Goal: Transaction & Acquisition: Book appointment/travel/reservation

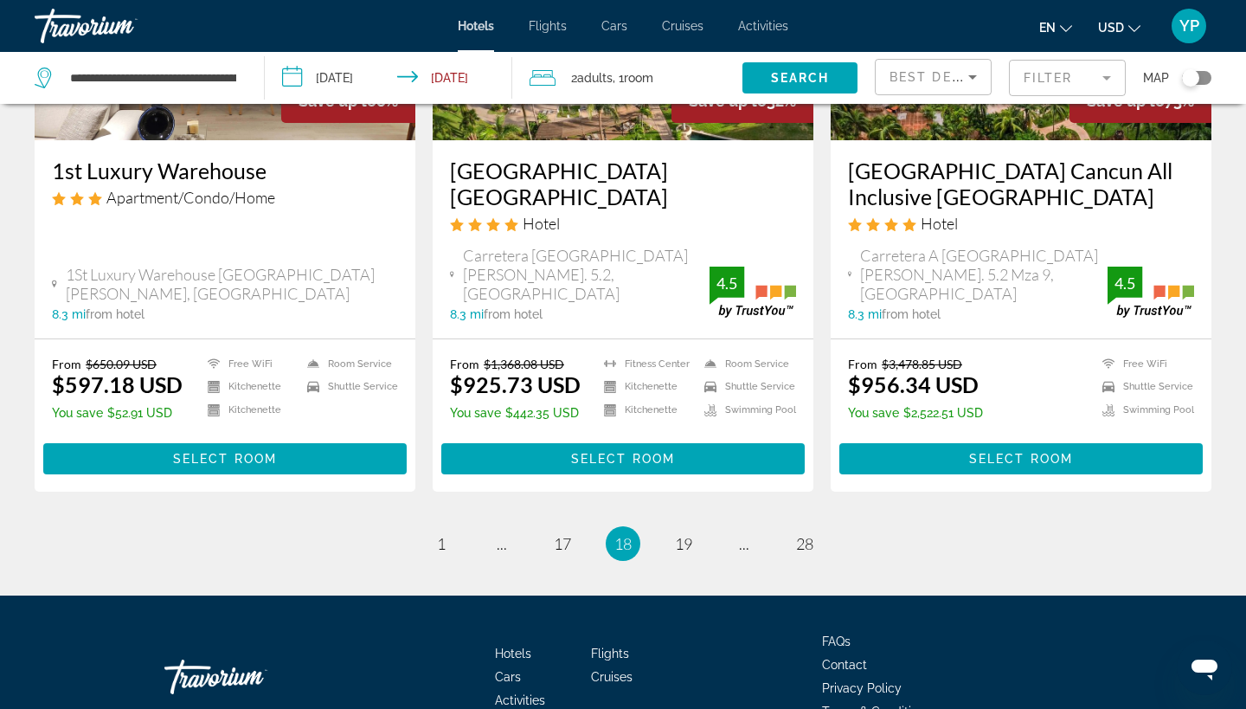
scroll to position [2318, 0]
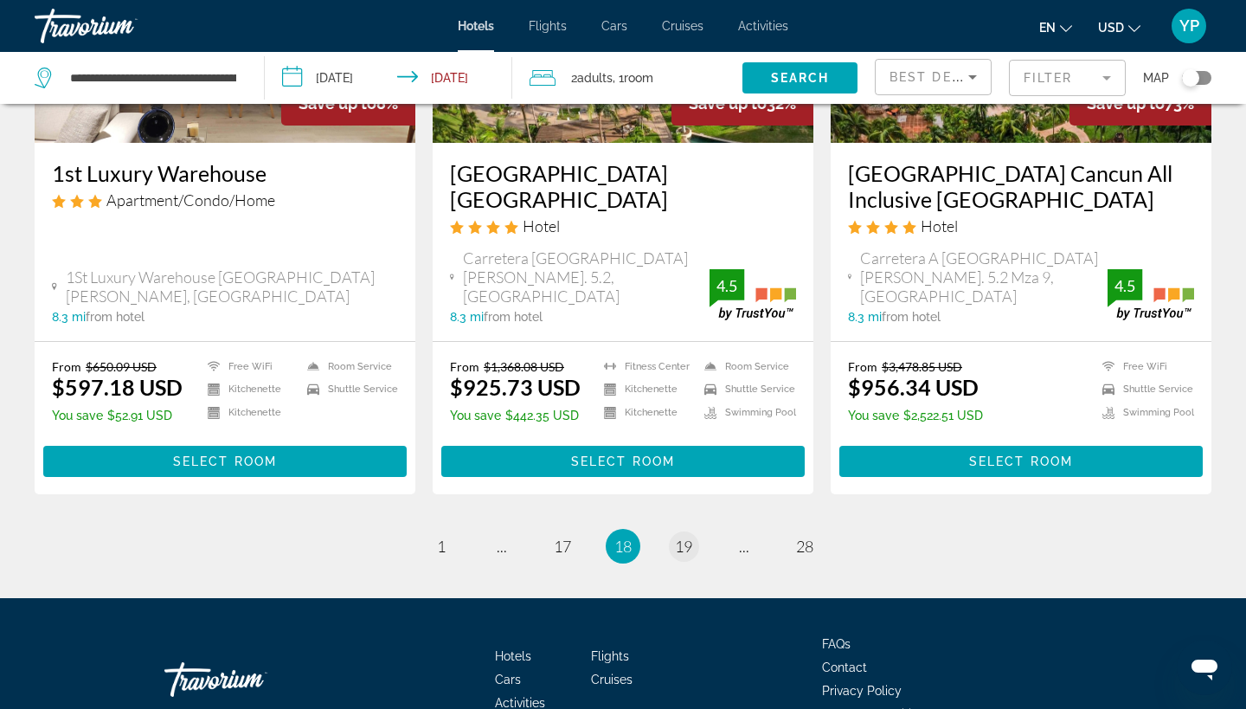
click at [687, 536] on span "19" at bounding box center [683, 545] width 17 height 19
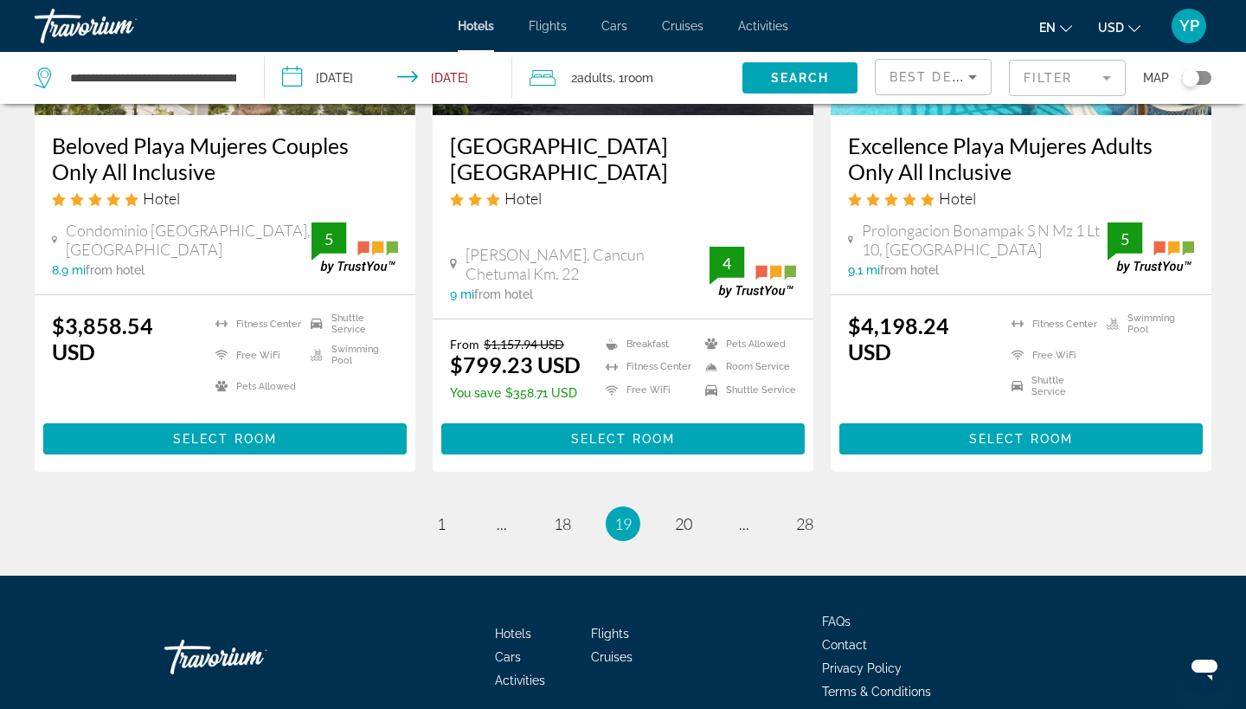
scroll to position [2339, 0]
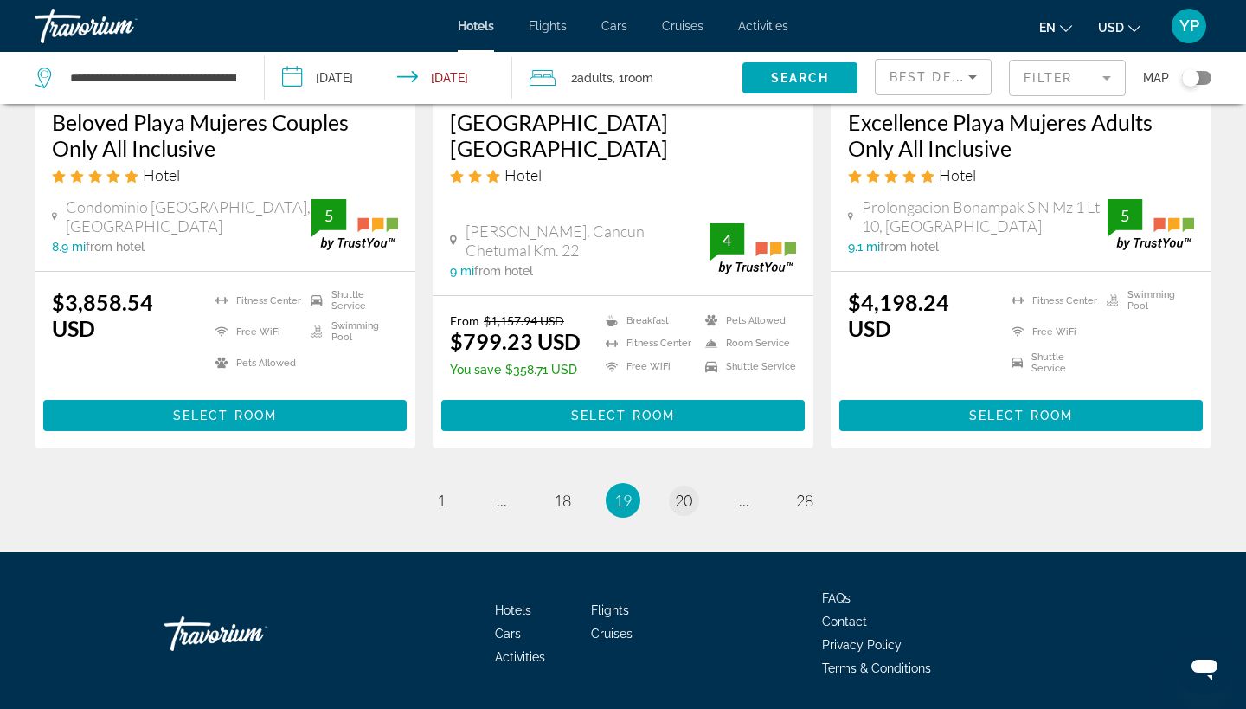
click at [682, 491] on span "20" at bounding box center [683, 500] width 17 height 19
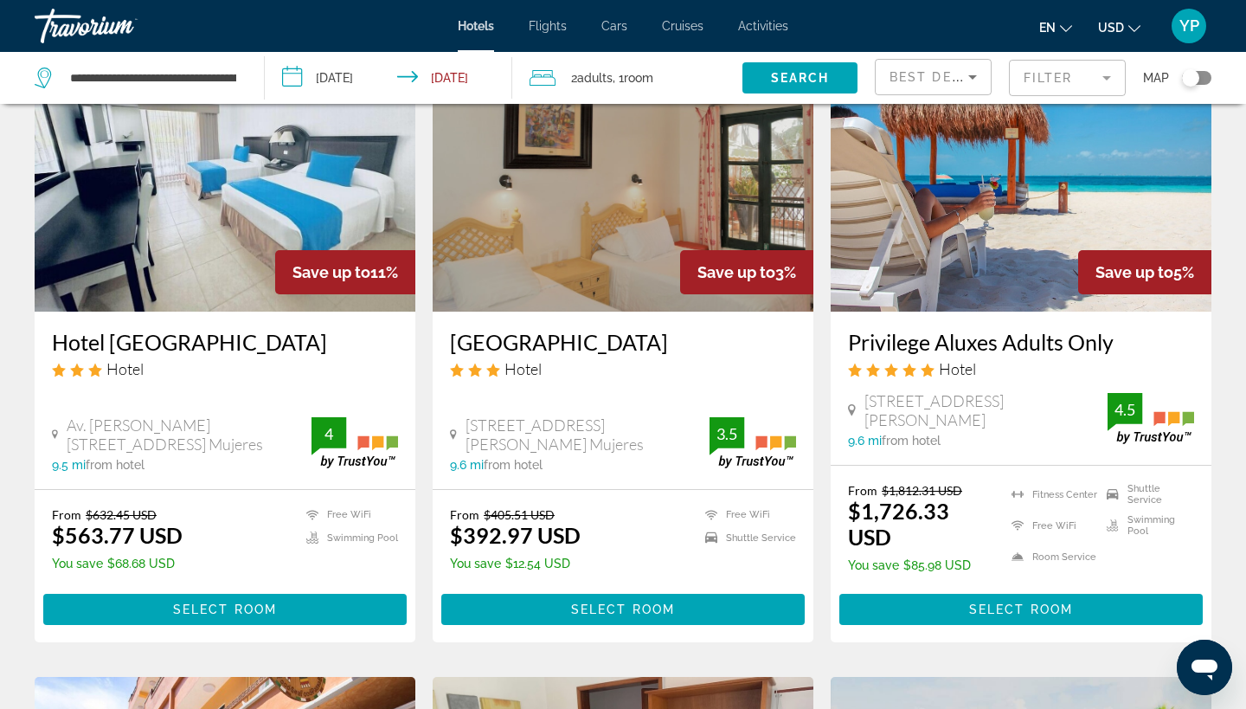
scroll to position [1481, 0]
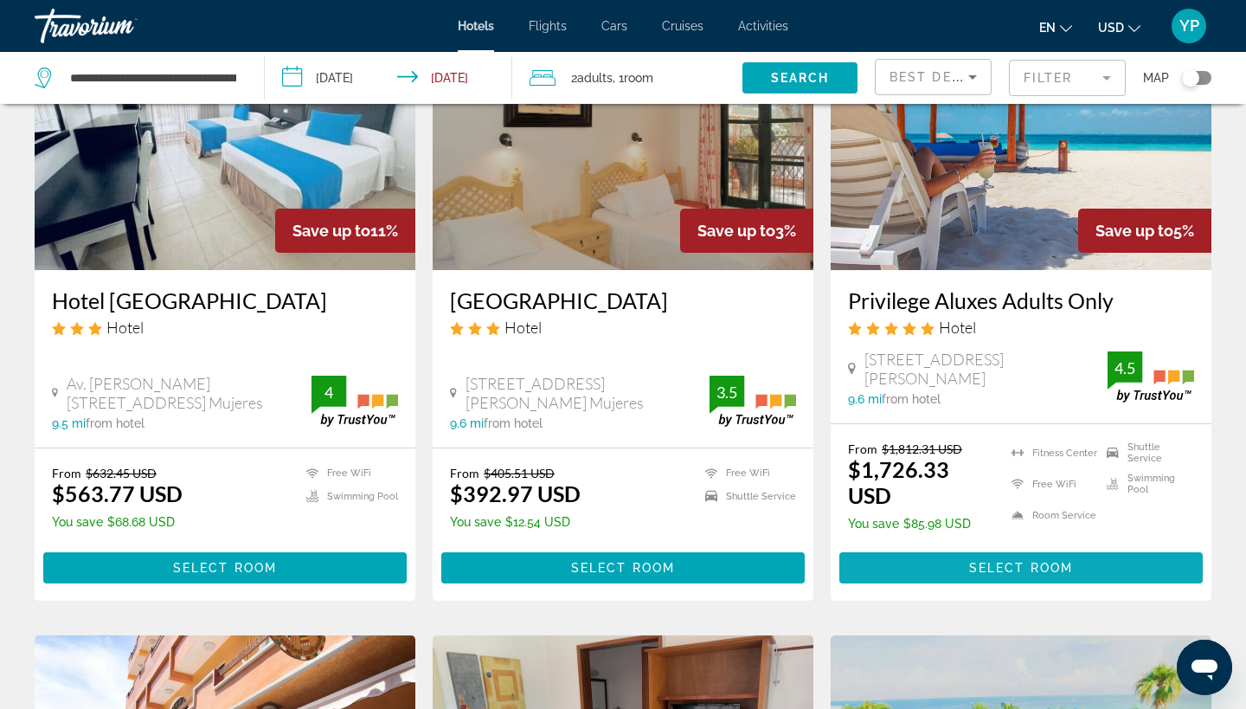
click at [999, 580] on span "Main content" at bounding box center [1020, 568] width 363 height 42
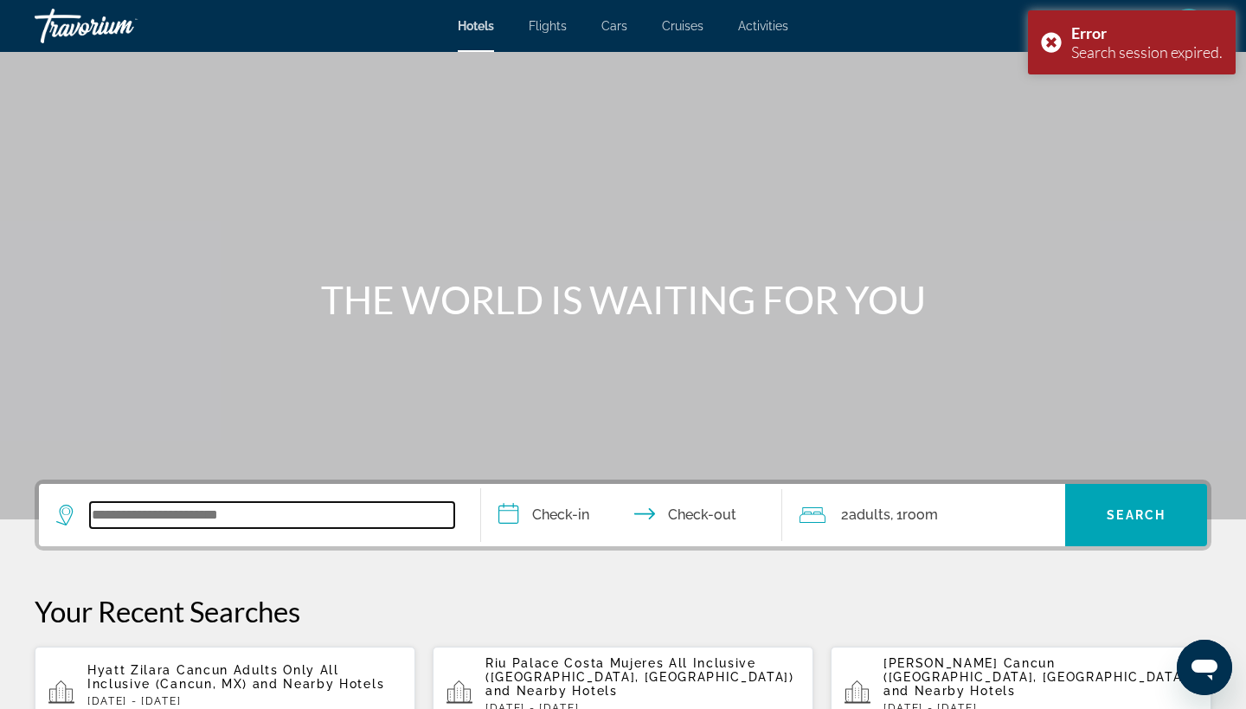
click at [227, 512] on input "Search widget" at bounding box center [272, 515] width 364 height 26
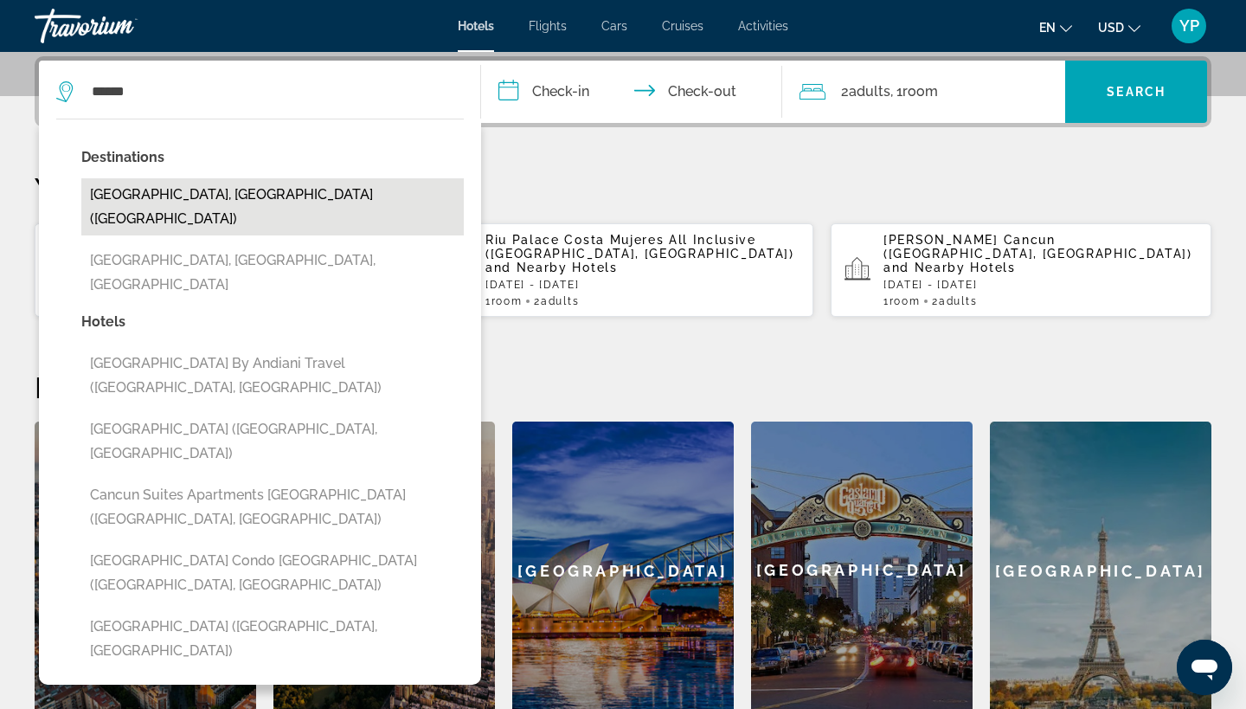
click at [202, 178] on button "[GEOGRAPHIC_DATA], [GEOGRAPHIC_DATA] ([GEOGRAPHIC_DATA])" at bounding box center [272, 206] width 382 height 57
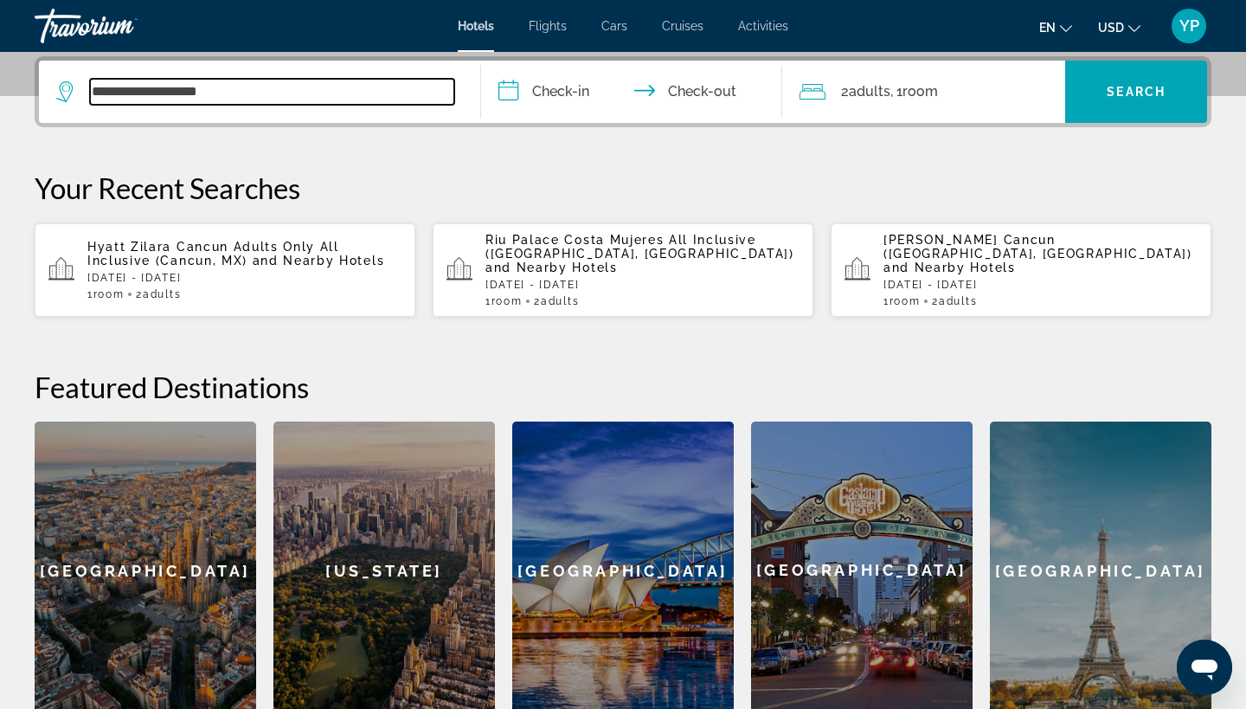
click at [260, 91] on input "**********" at bounding box center [272, 92] width 364 height 26
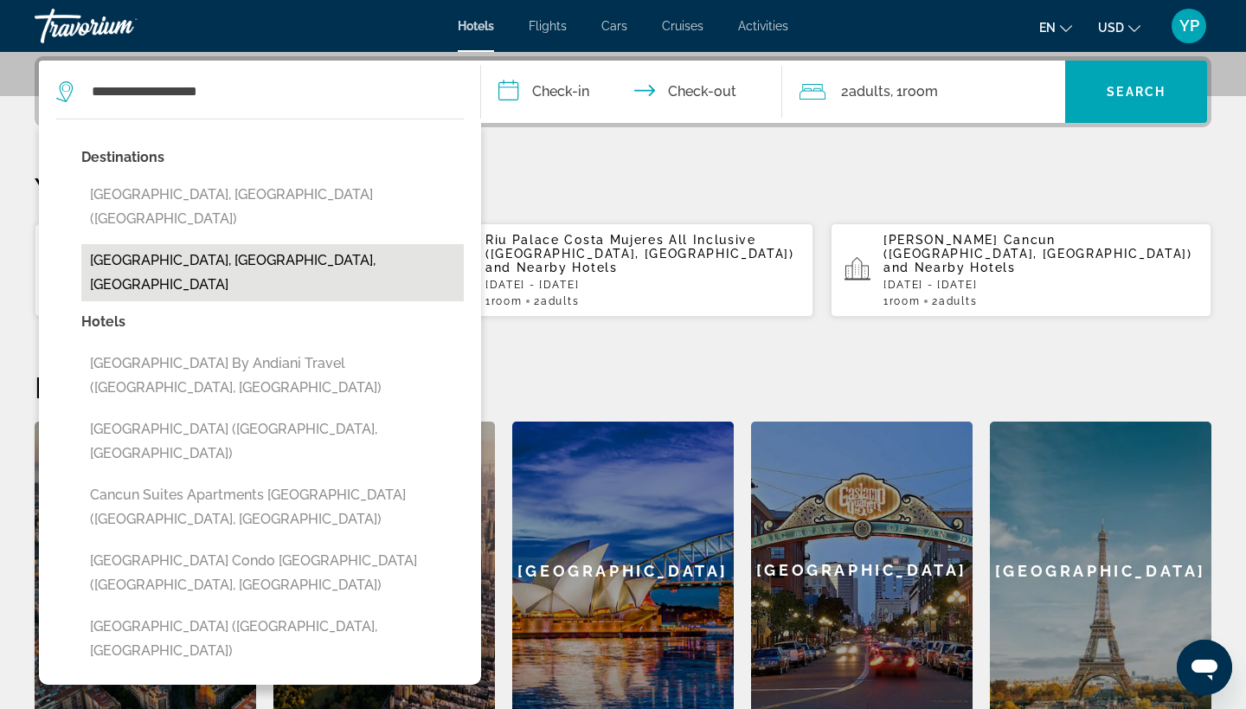
click at [187, 244] on button "[GEOGRAPHIC_DATA], [GEOGRAPHIC_DATA], [GEOGRAPHIC_DATA]" at bounding box center [272, 272] width 382 height 57
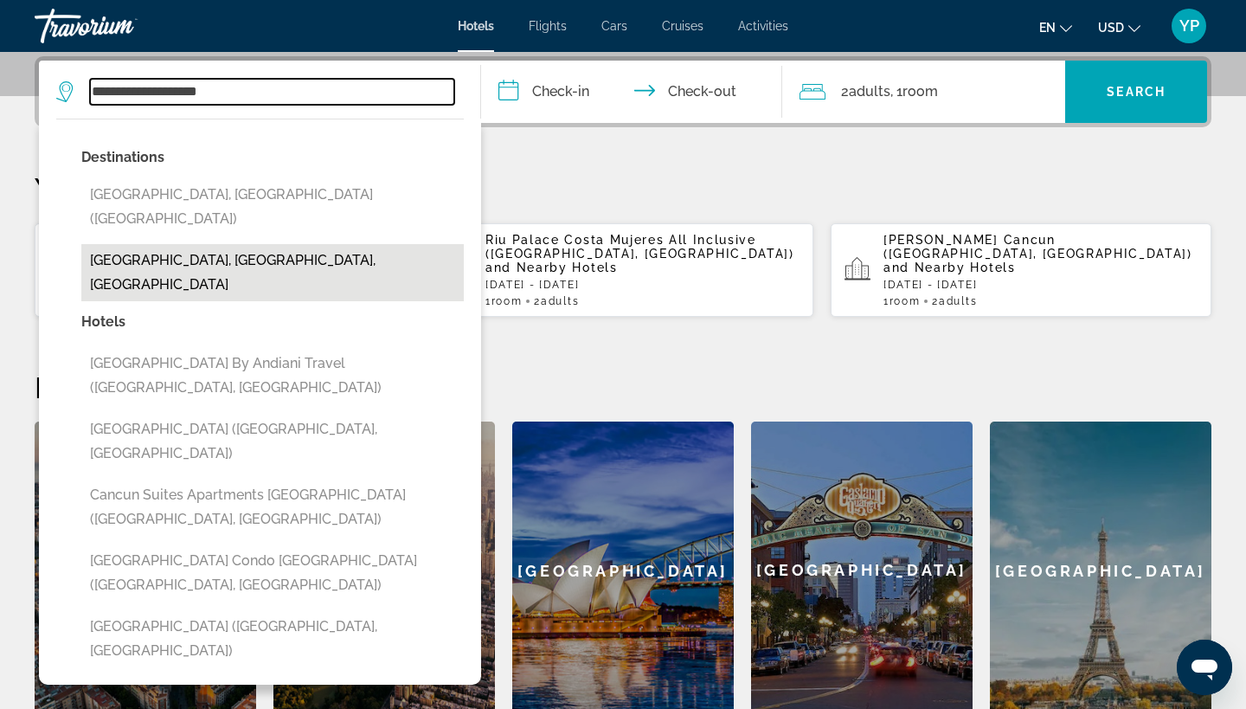
type input "**********"
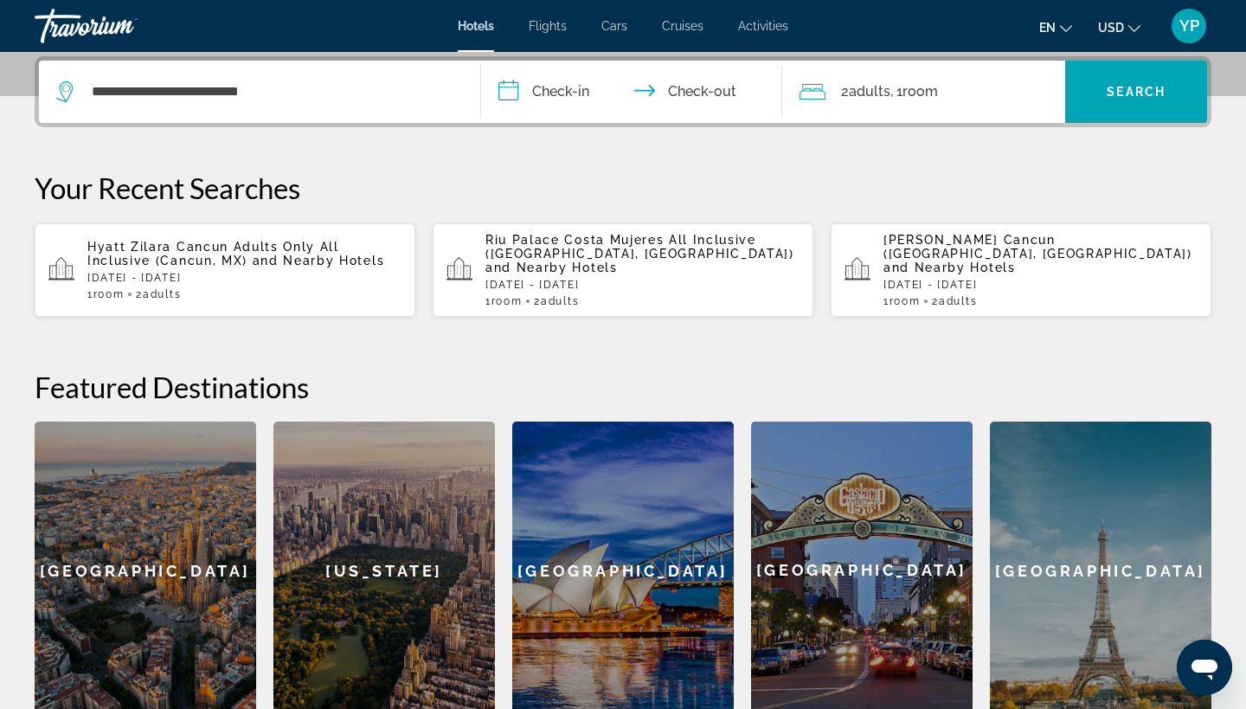
click at [507, 91] on input "**********" at bounding box center [635, 94] width 308 height 67
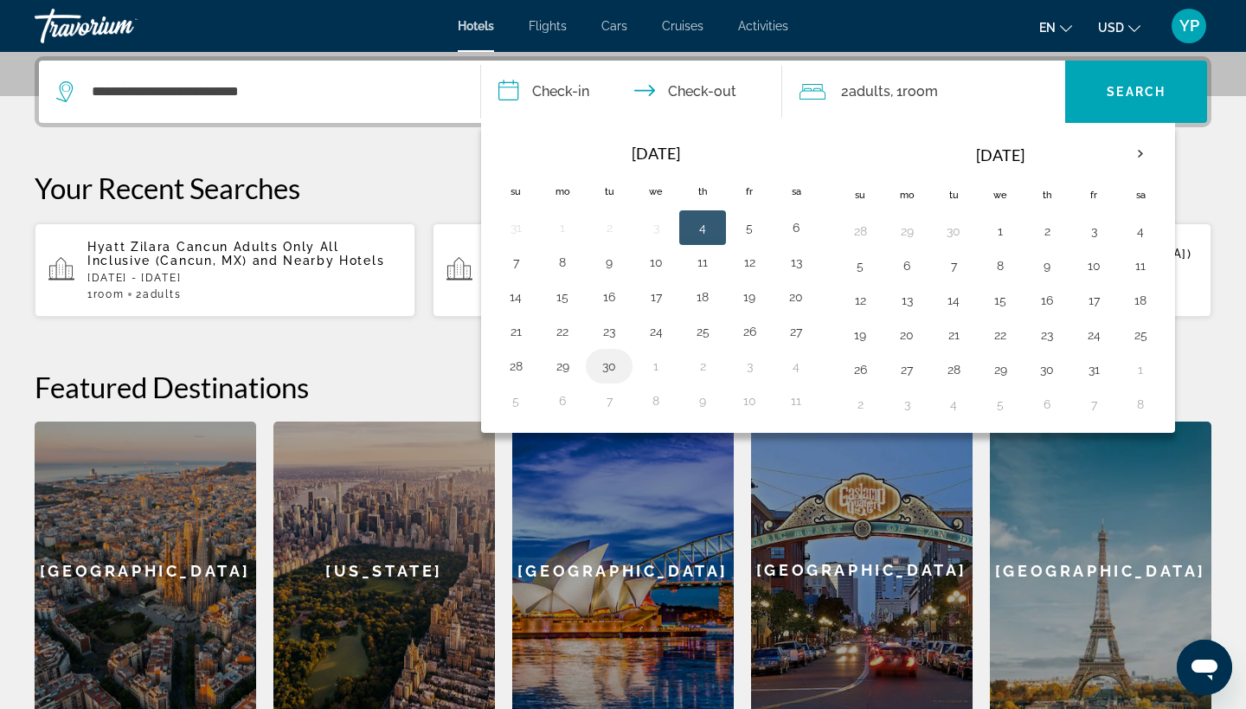
click at [613, 366] on button "30" at bounding box center [609, 366] width 28 height 24
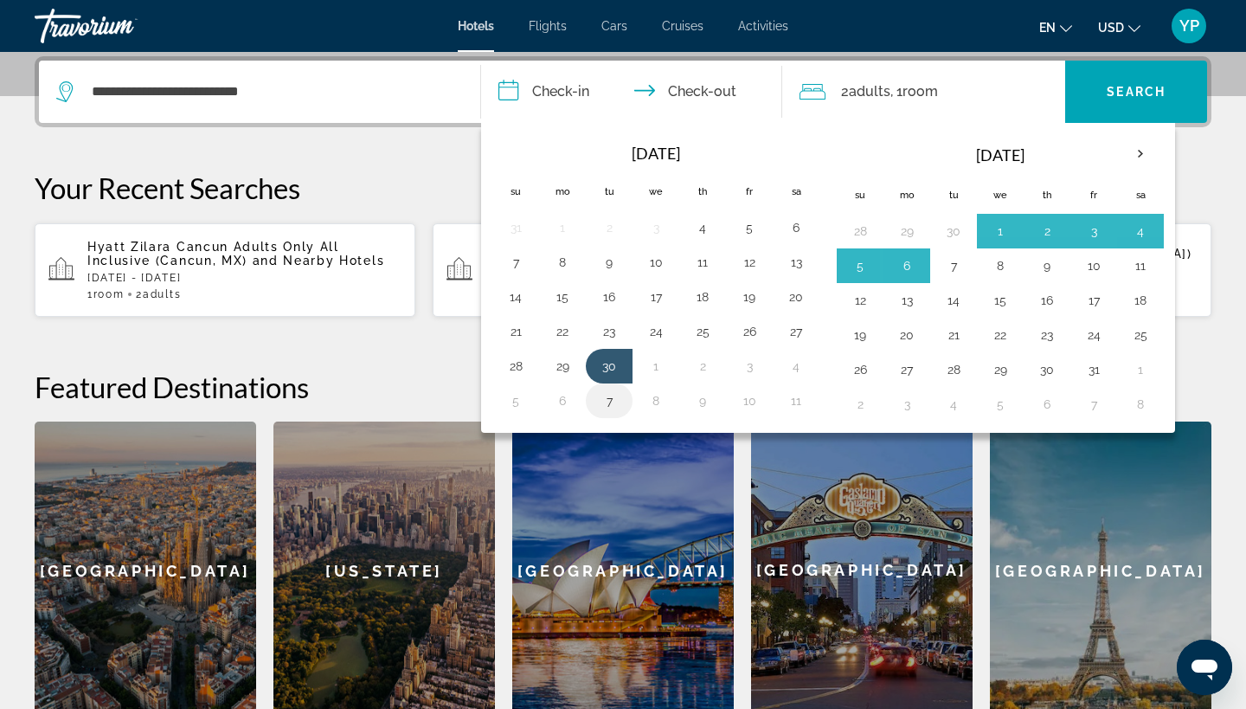
click at [612, 399] on button "7" at bounding box center [609, 400] width 28 height 24
type input "**********"
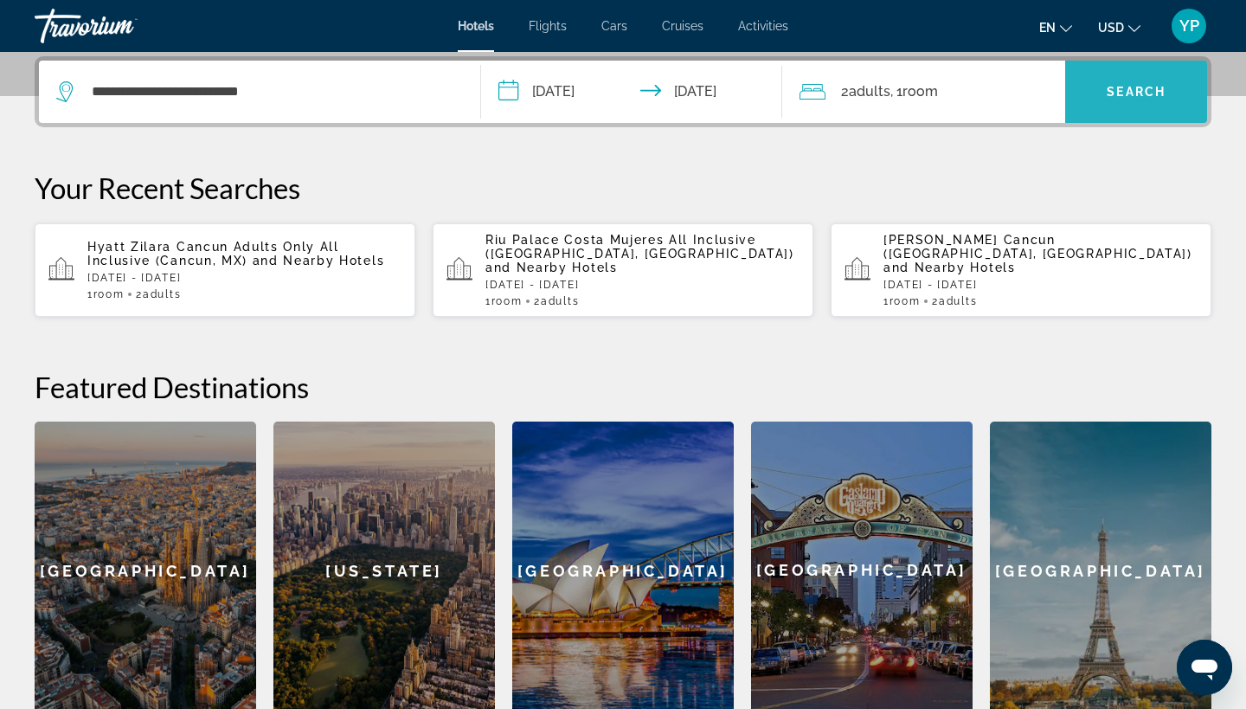
click at [1148, 90] on span "Search" at bounding box center [1136, 92] width 59 height 14
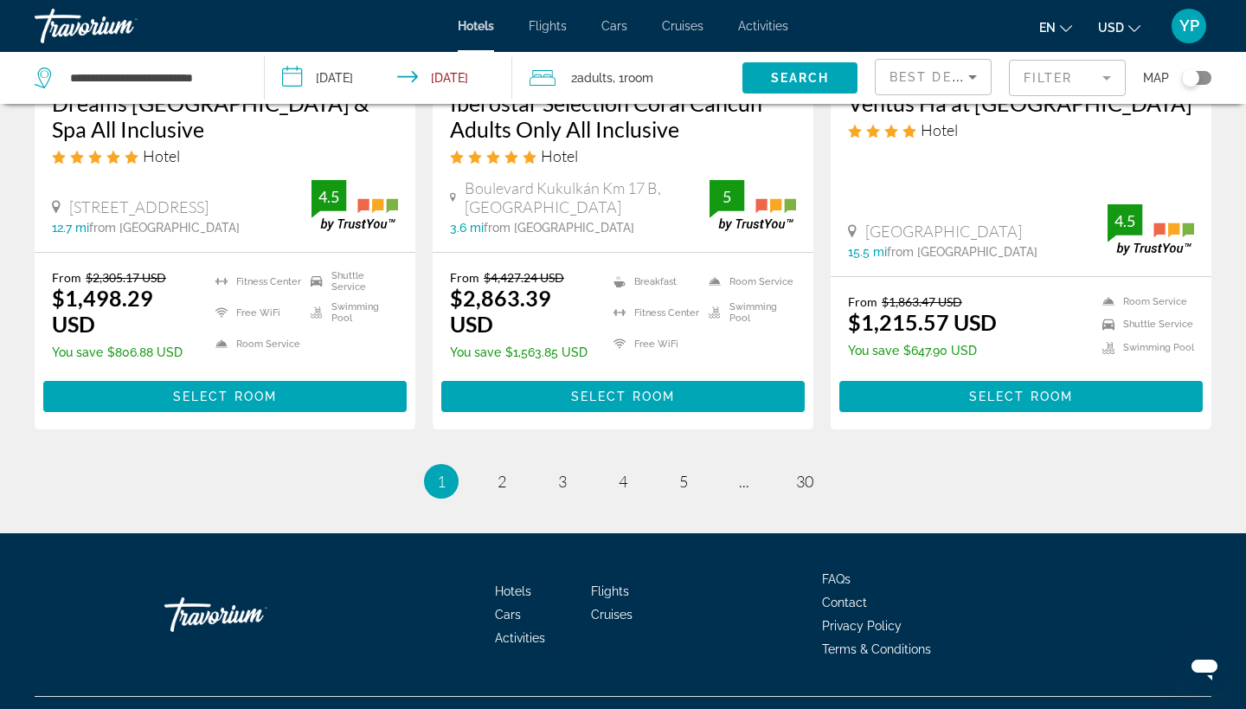
scroll to position [2404, 0]
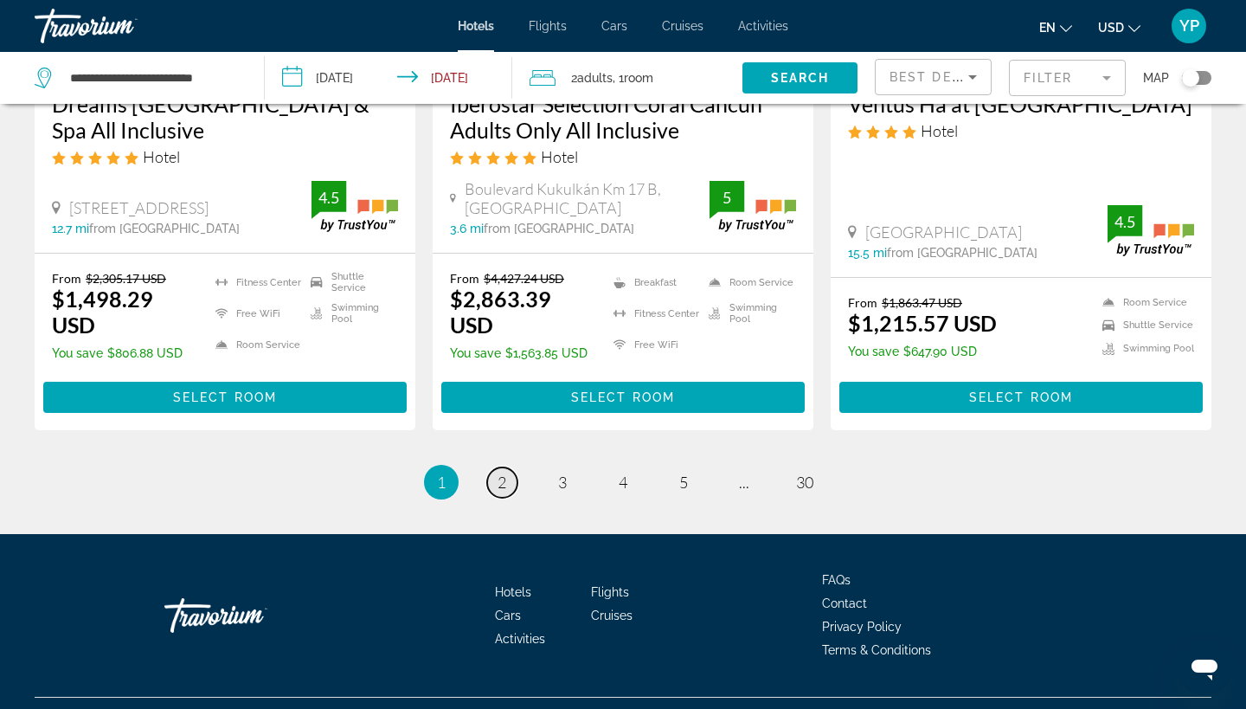
click at [501, 472] on span "2" at bounding box center [501, 481] width 9 height 19
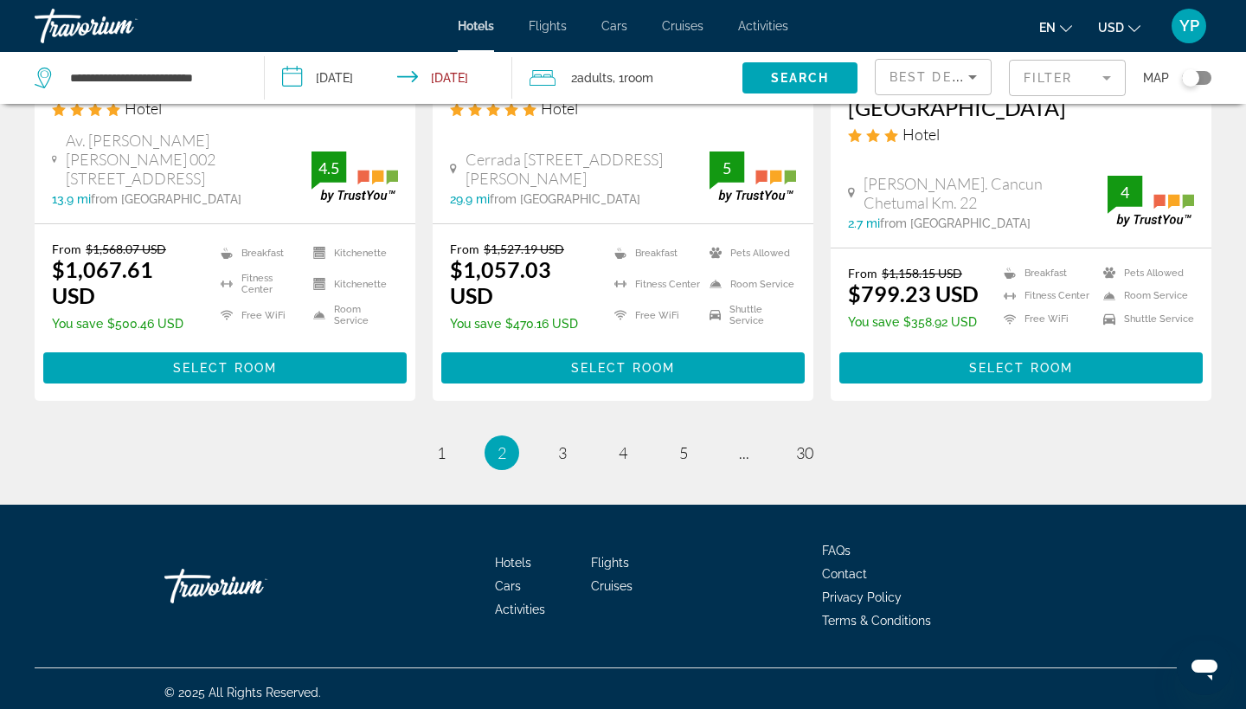
scroll to position [2333, 0]
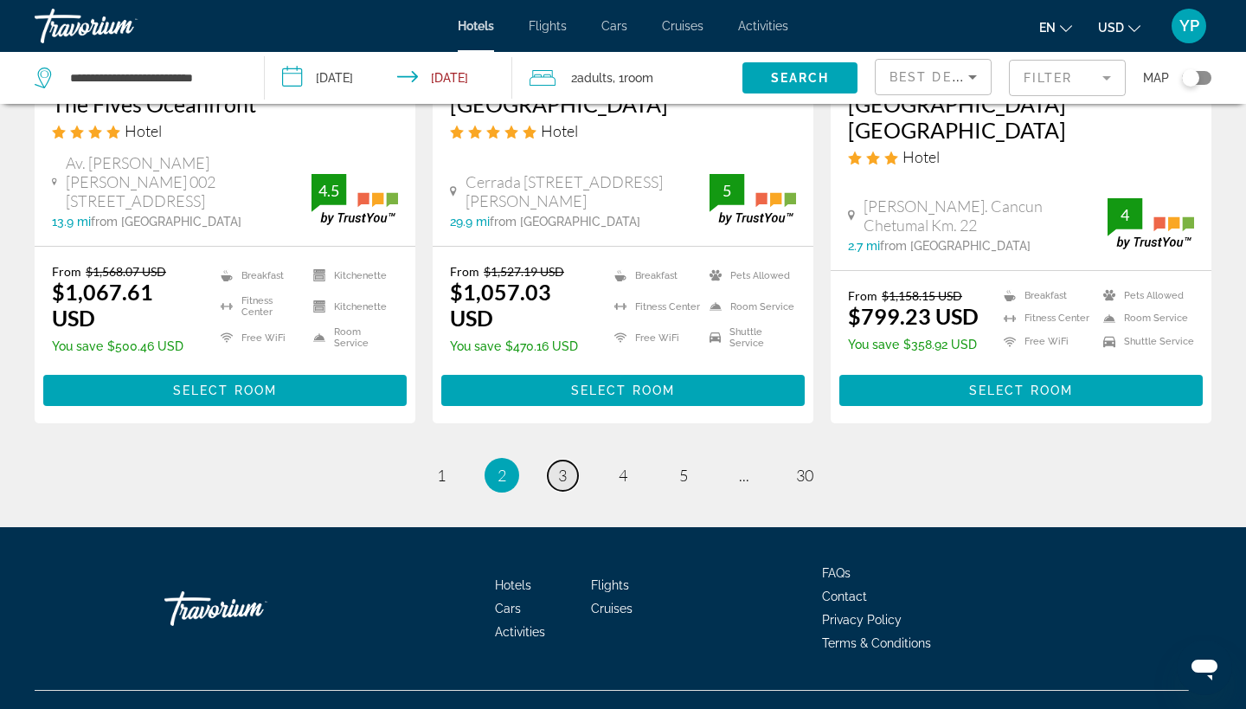
click at [567, 465] on span "3" at bounding box center [562, 474] width 9 height 19
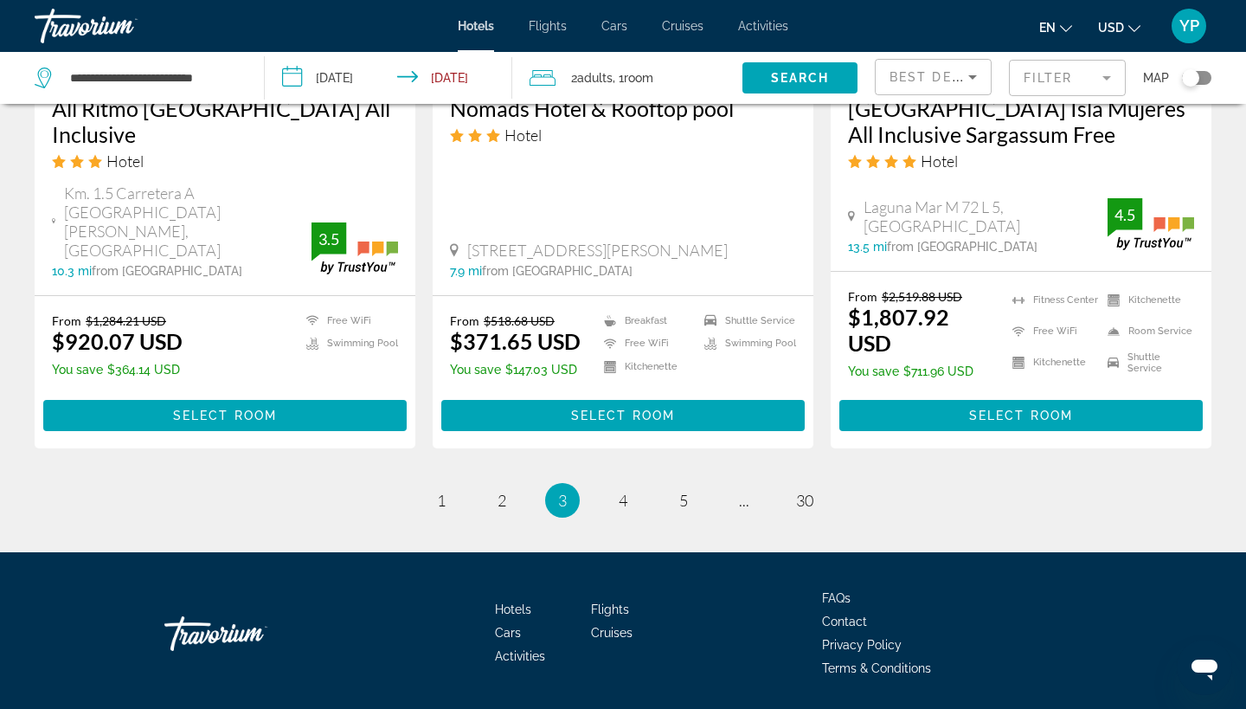
scroll to position [2383, 0]
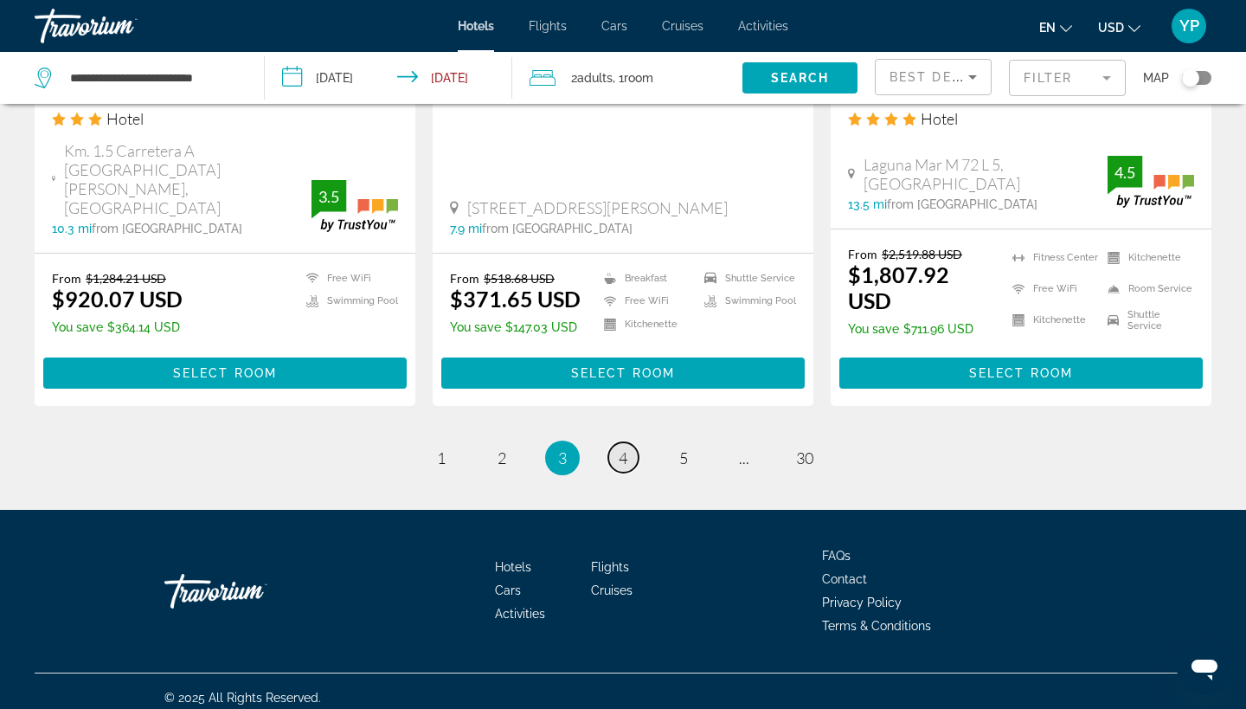
click at [625, 448] on span "4" at bounding box center [623, 457] width 9 height 19
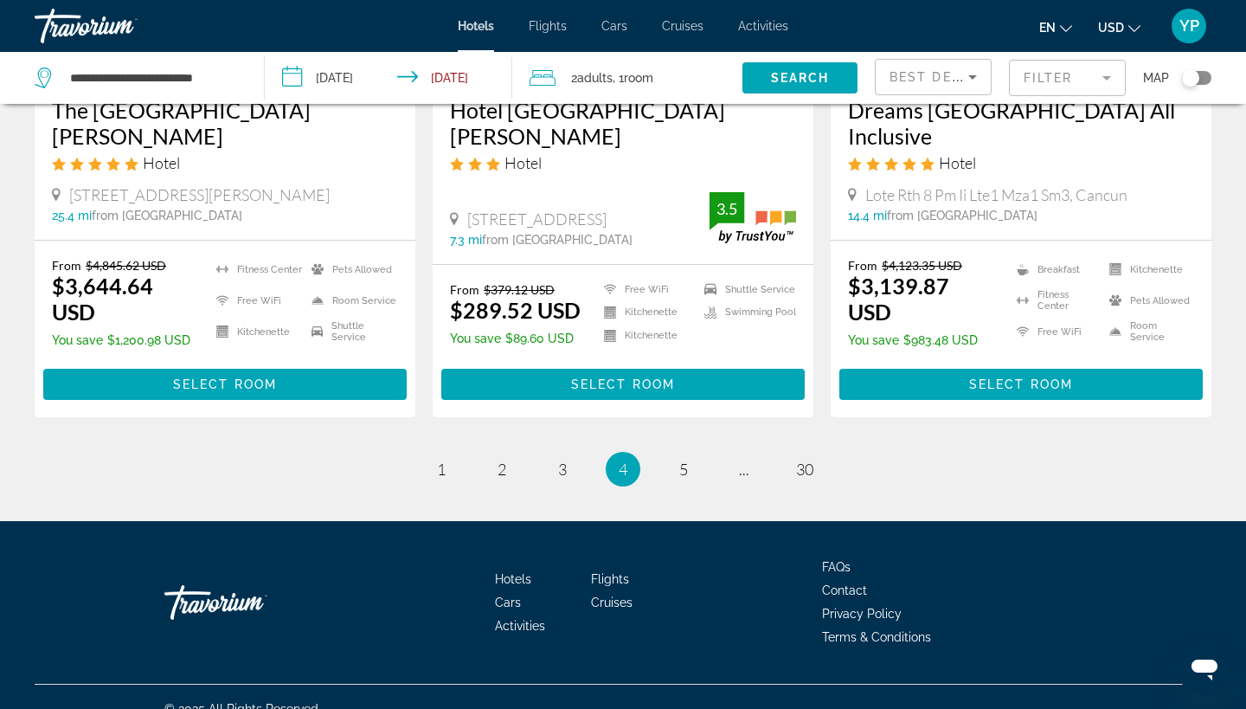
scroll to position [2359, 0]
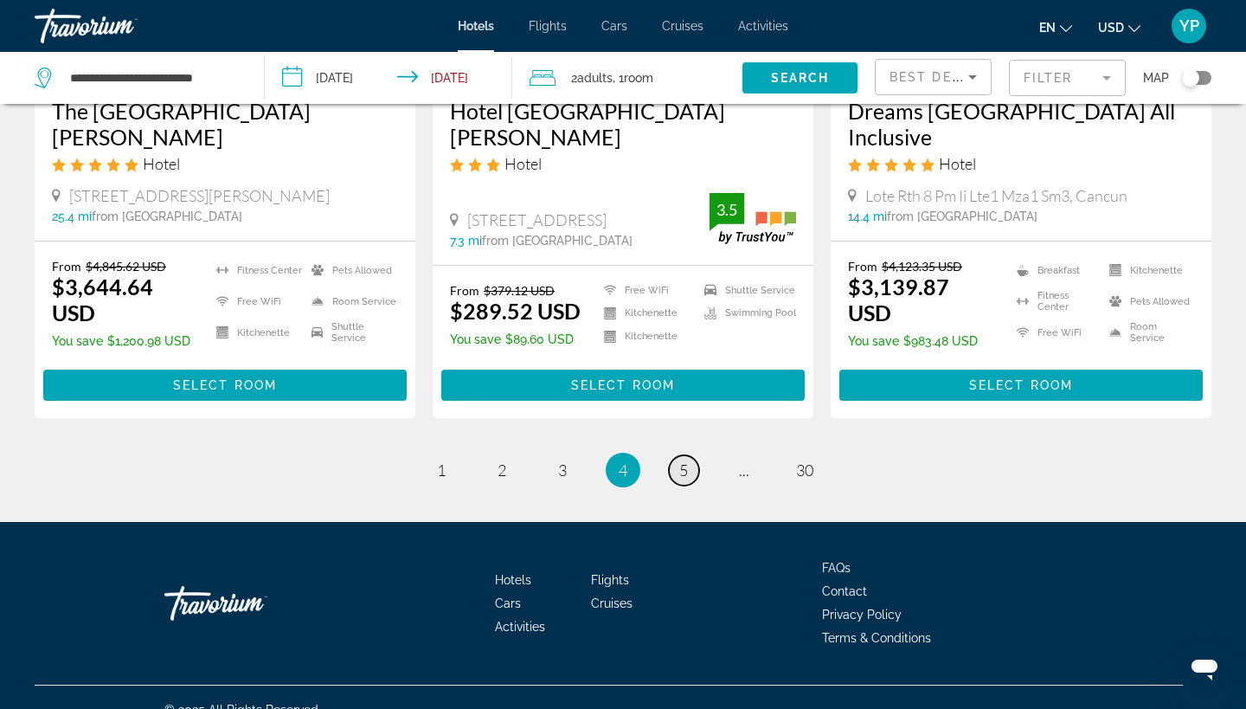
click at [679, 460] on span "5" at bounding box center [683, 469] width 9 height 19
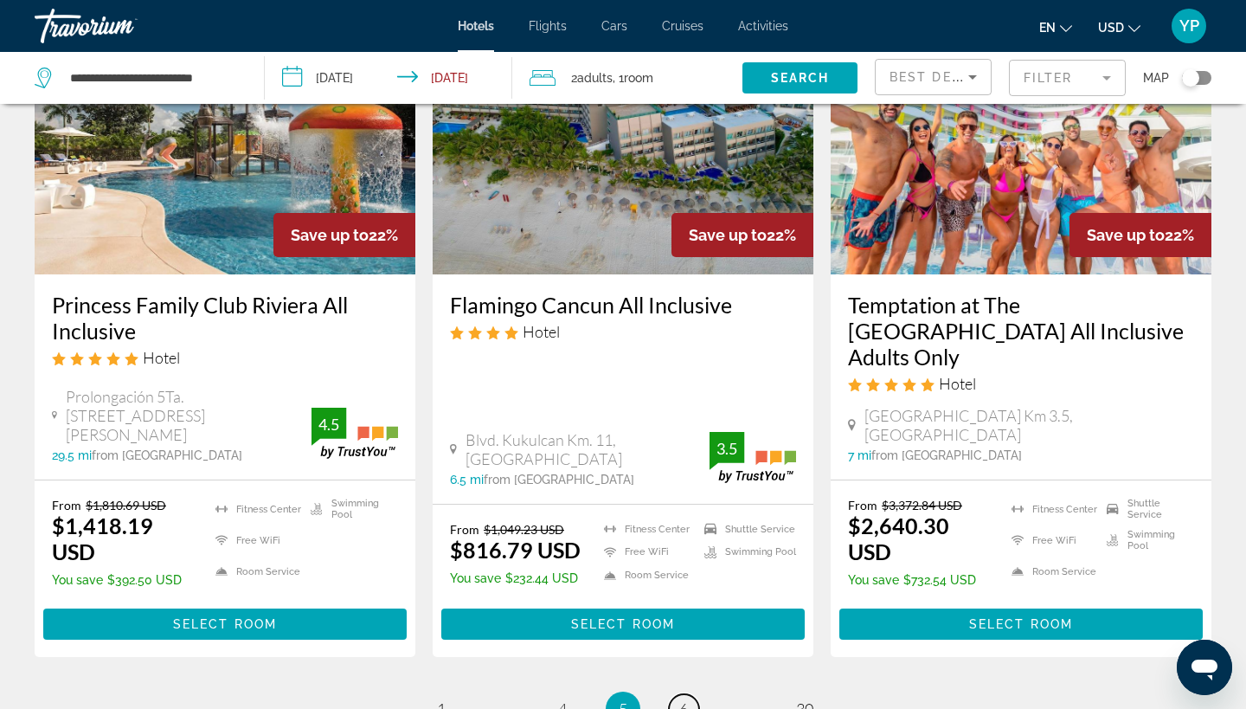
scroll to position [2237, 0]
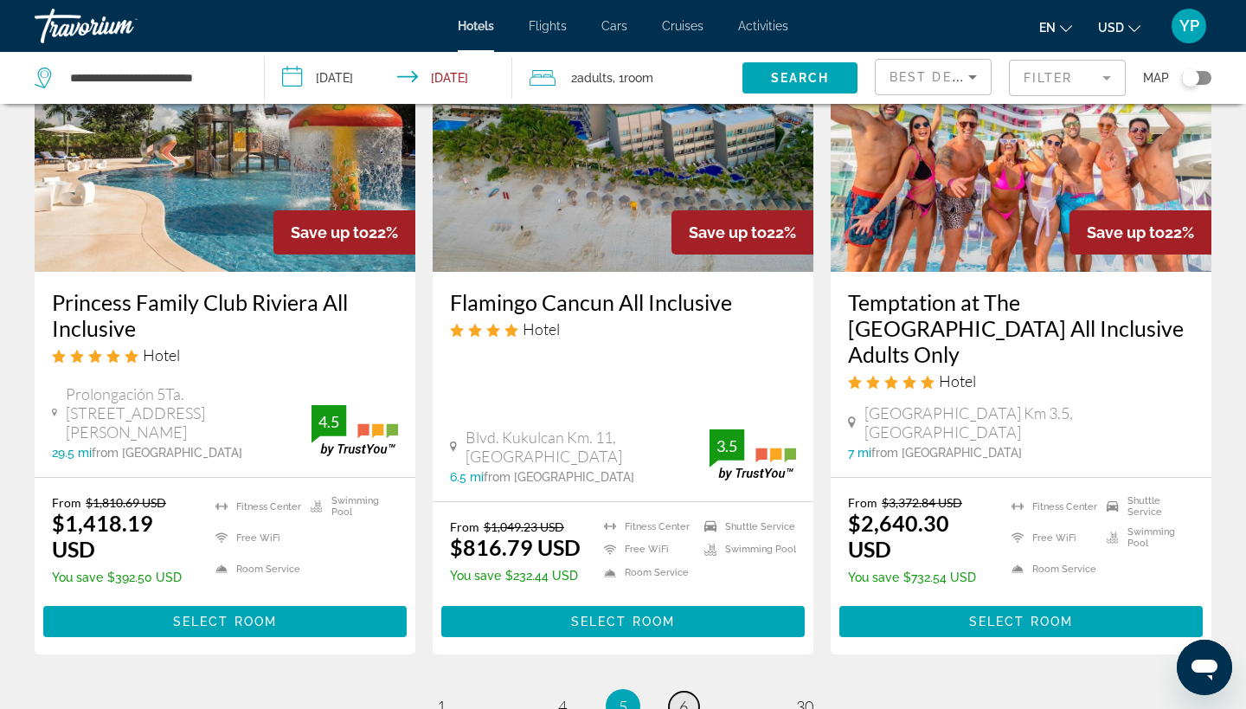
click at [682, 696] on span "6" at bounding box center [683, 705] width 9 height 19
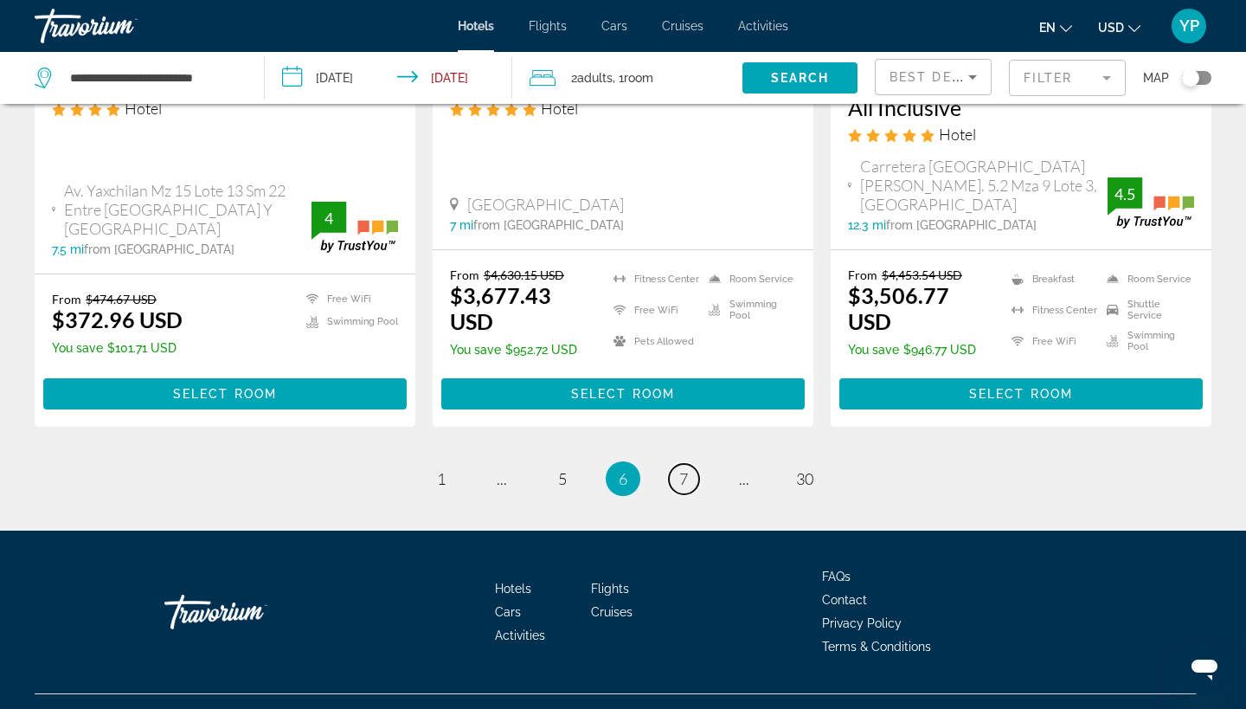
scroll to position [2454, 0]
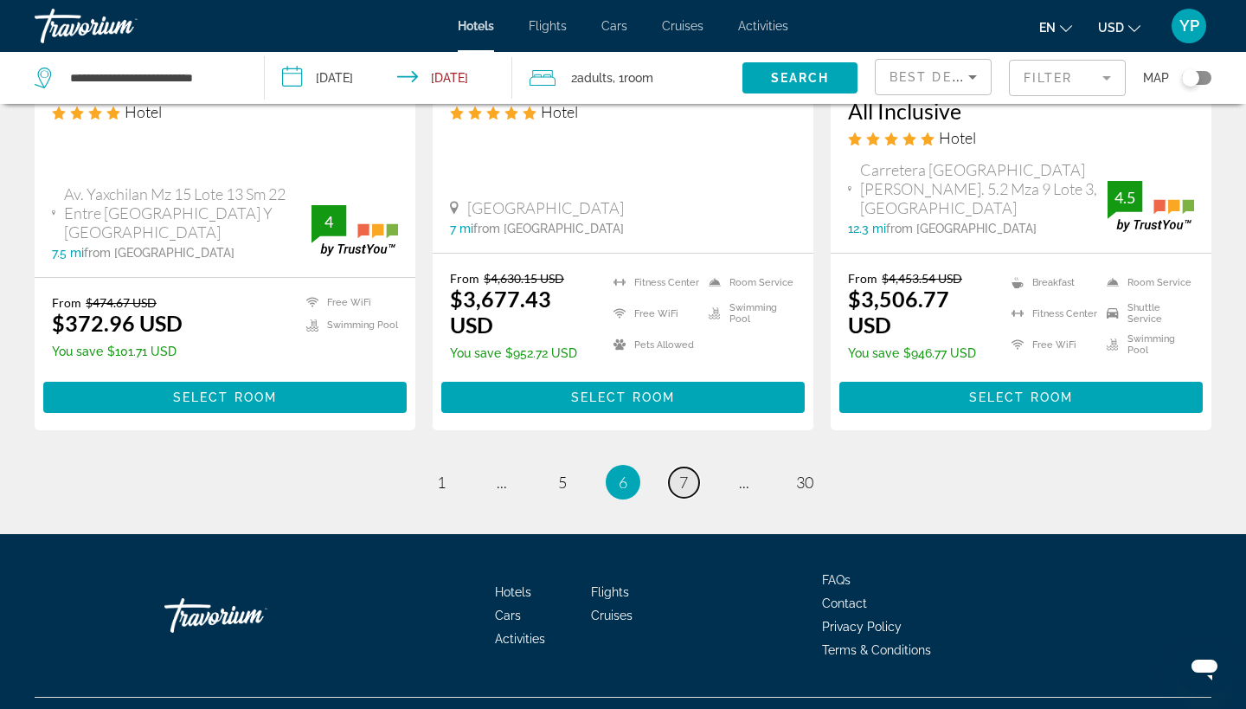
click at [680, 472] on span "7" at bounding box center [683, 481] width 9 height 19
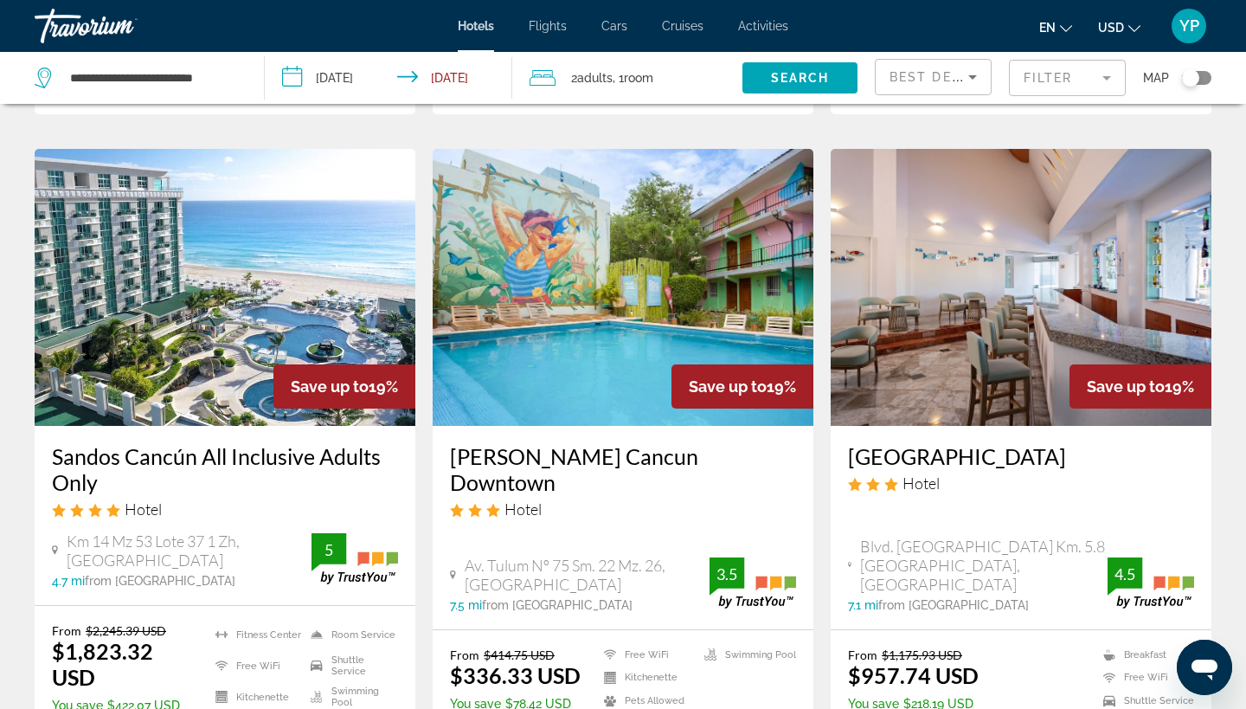
scroll to position [2088, 0]
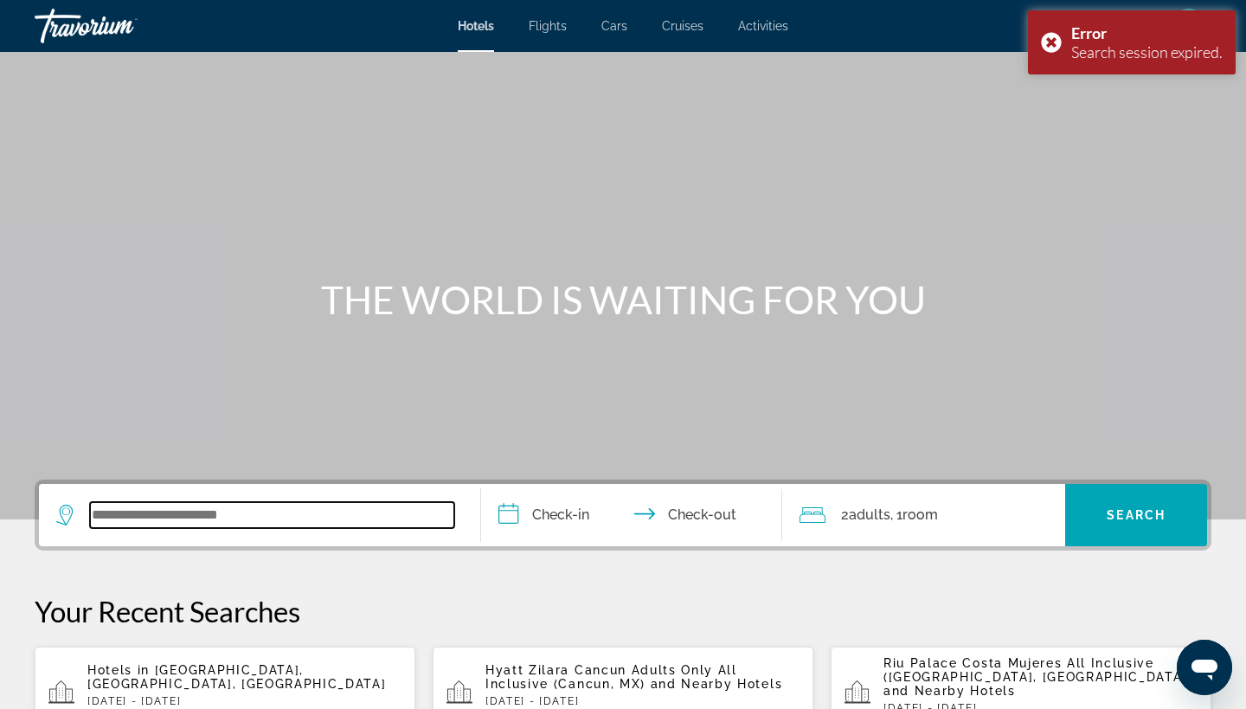
click at [156, 515] on input "Search widget" at bounding box center [272, 515] width 364 height 26
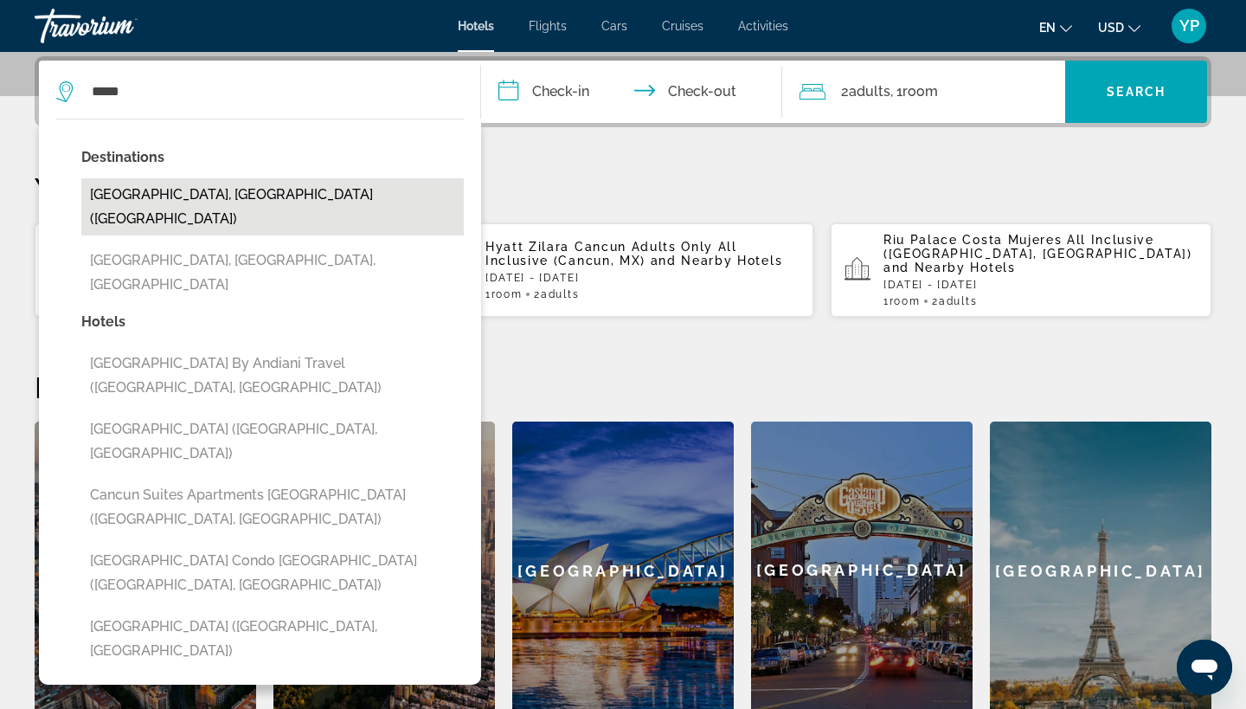
click at [151, 193] on button "[GEOGRAPHIC_DATA], [GEOGRAPHIC_DATA] ([GEOGRAPHIC_DATA])" at bounding box center [272, 206] width 382 height 57
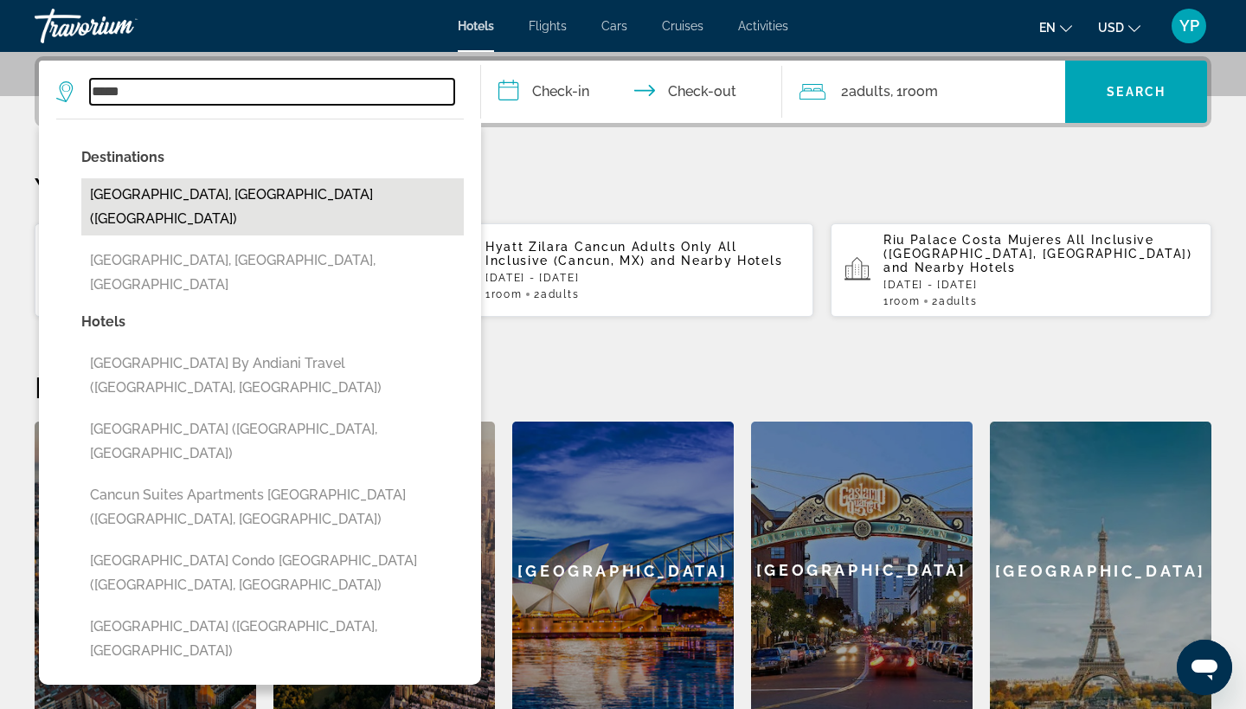
type input "**********"
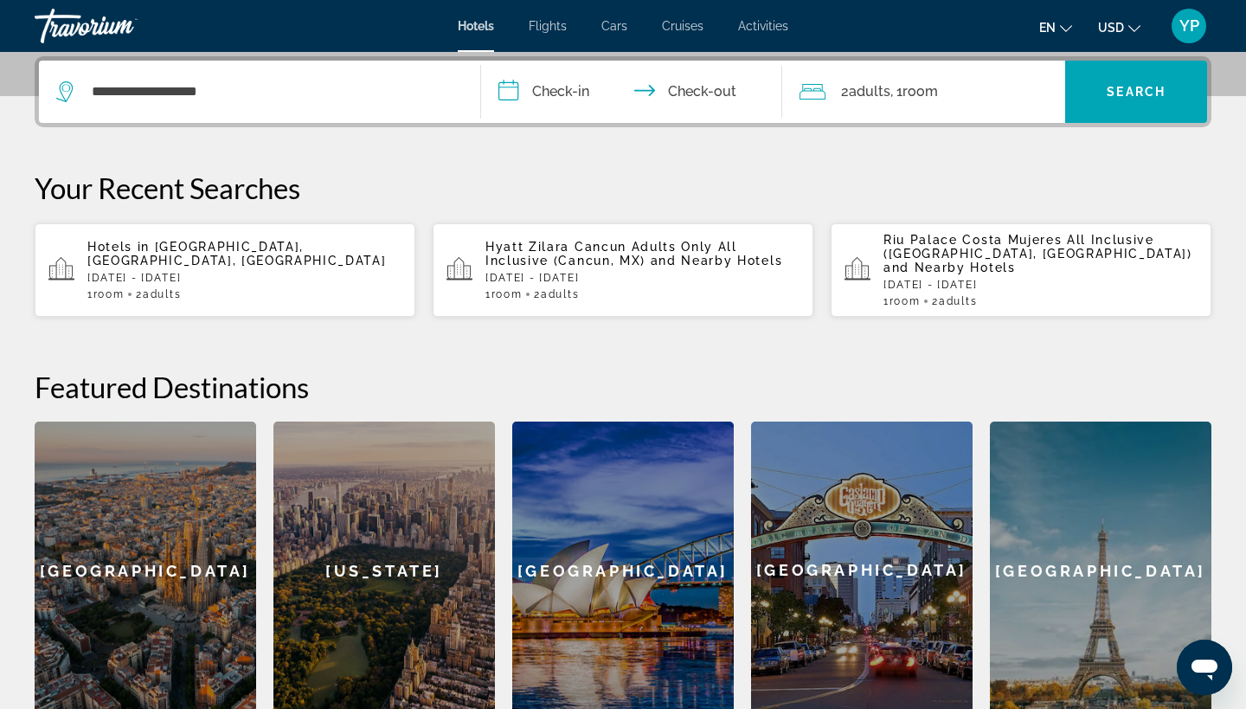
click at [511, 93] on input "**********" at bounding box center [635, 94] width 308 height 67
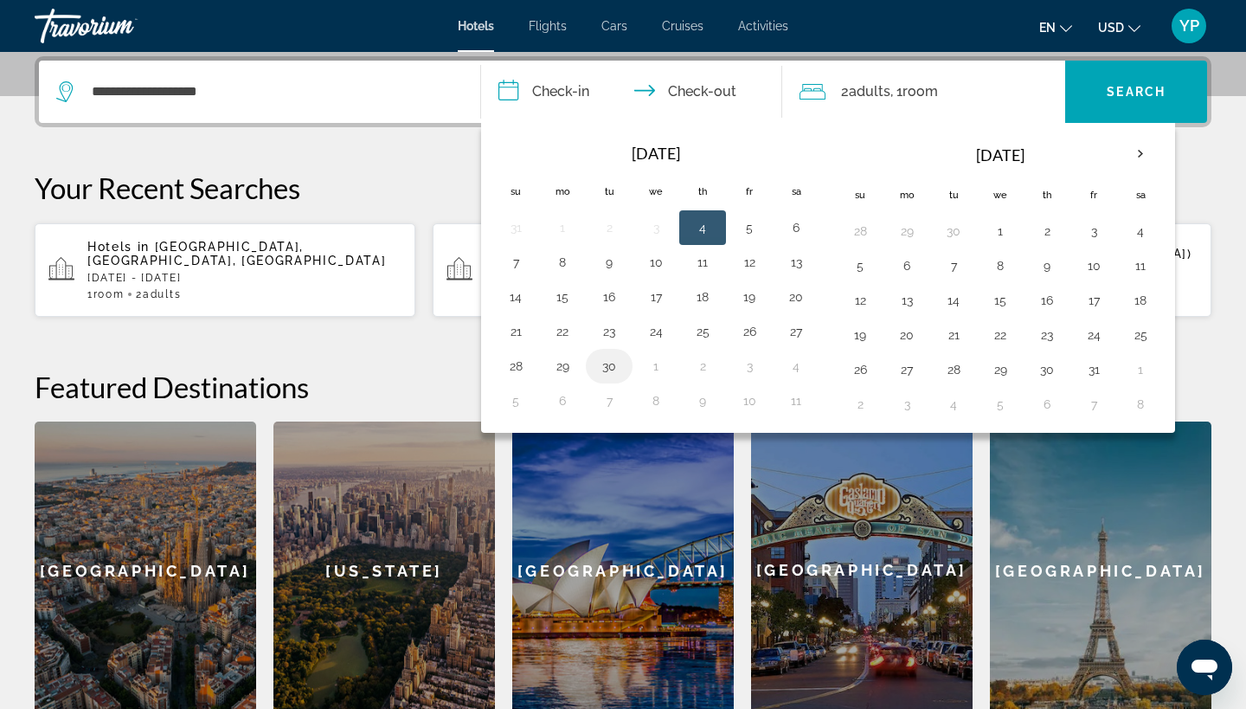
click at [606, 362] on button "30" at bounding box center [609, 366] width 28 height 24
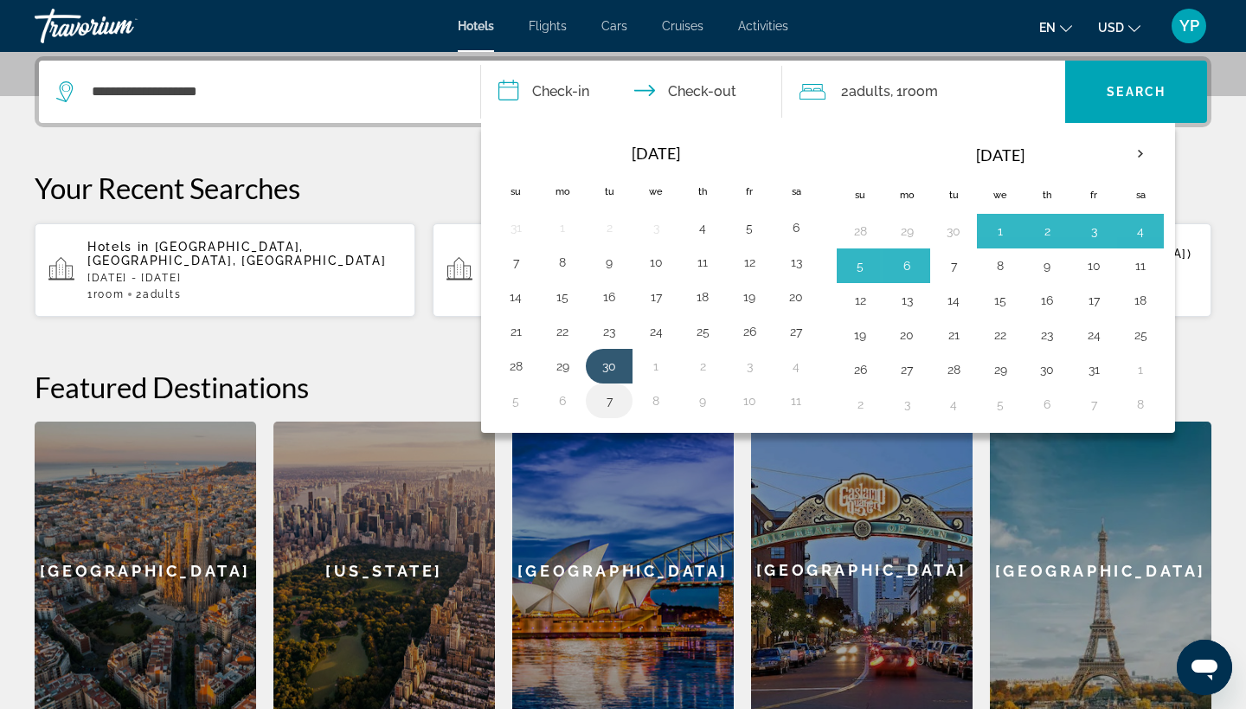
click at [613, 397] on button "7" at bounding box center [609, 400] width 28 height 24
type input "**********"
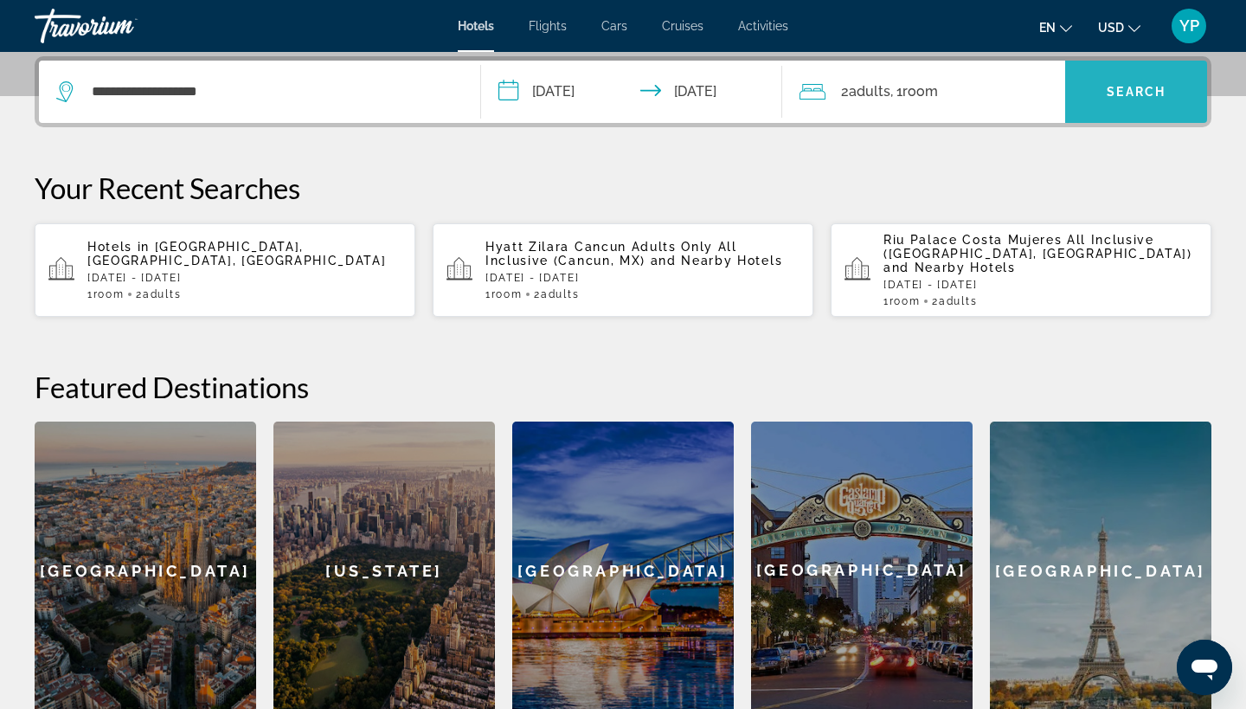
click at [1109, 98] on span "Search" at bounding box center [1136, 92] width 59 height 14
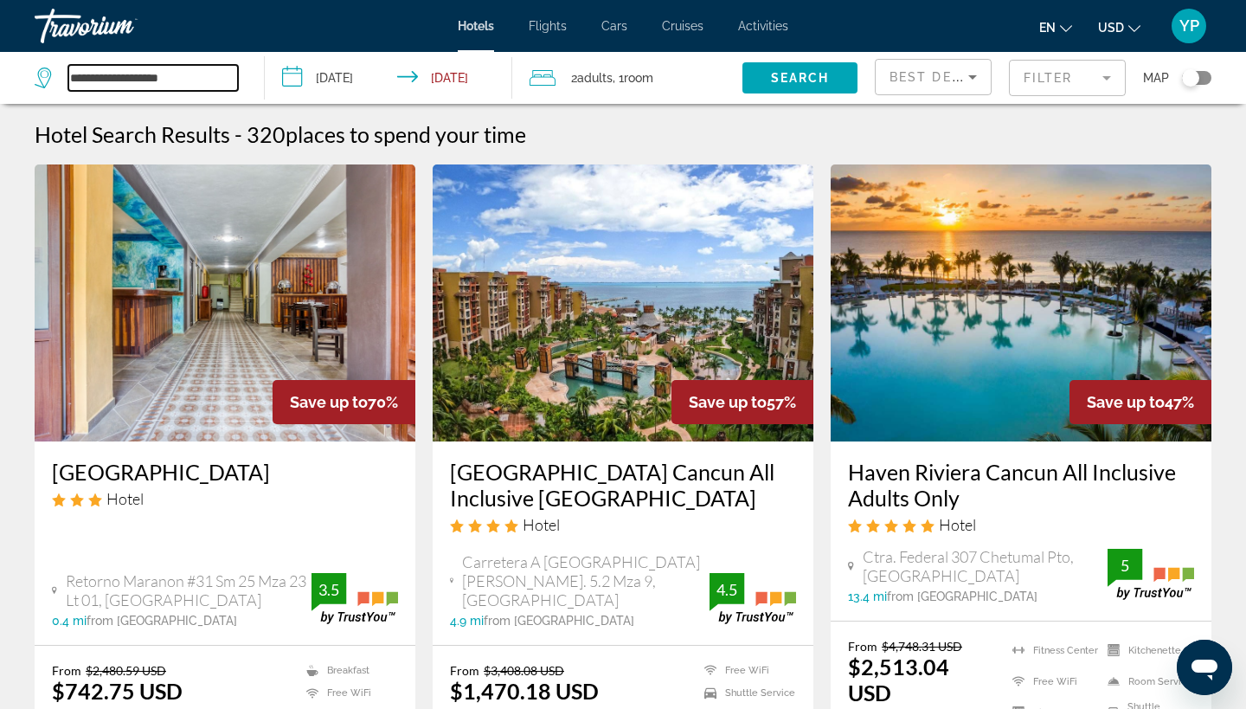
click at [206, 80] on input "**********" at bounding box center [153, 78] width 170 height 26
type input "*"
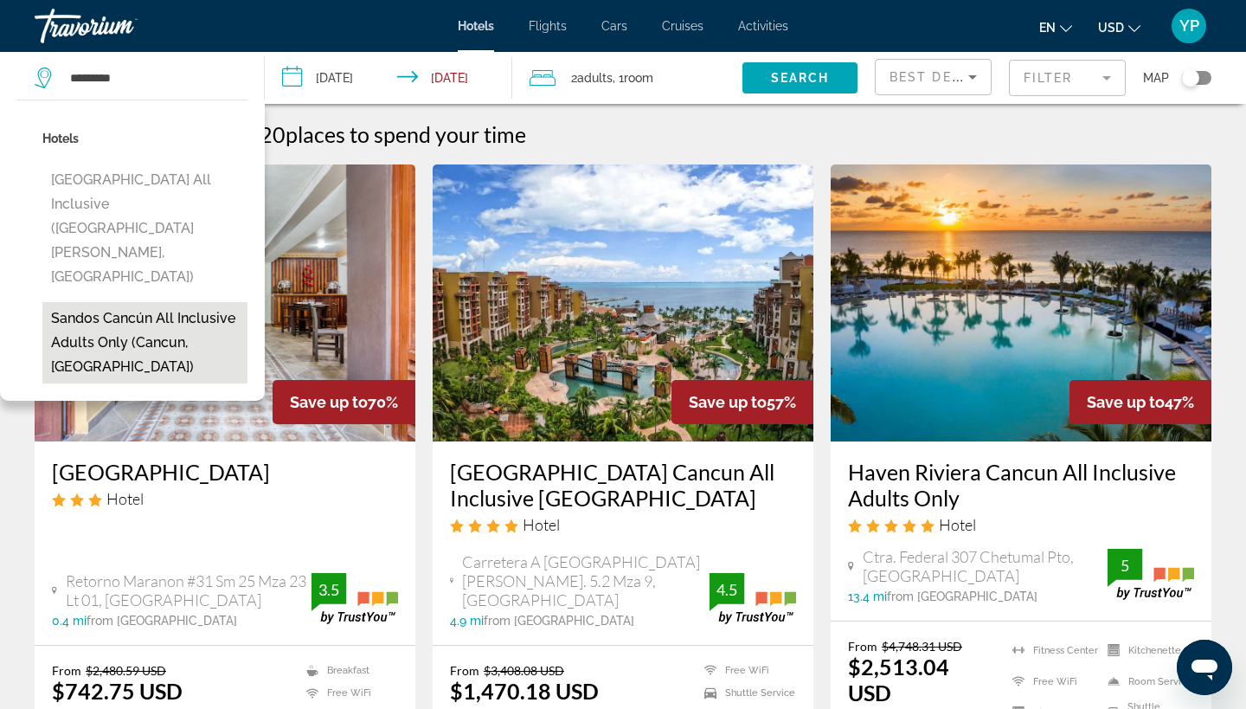
click at [108, 302] on button "Sandos Cancún All Inclusive Adults Only (Cancun, [GEOGRAPHIC_DATA])" at bounding box center [144, 342] width 205 height 81
type input "**********"
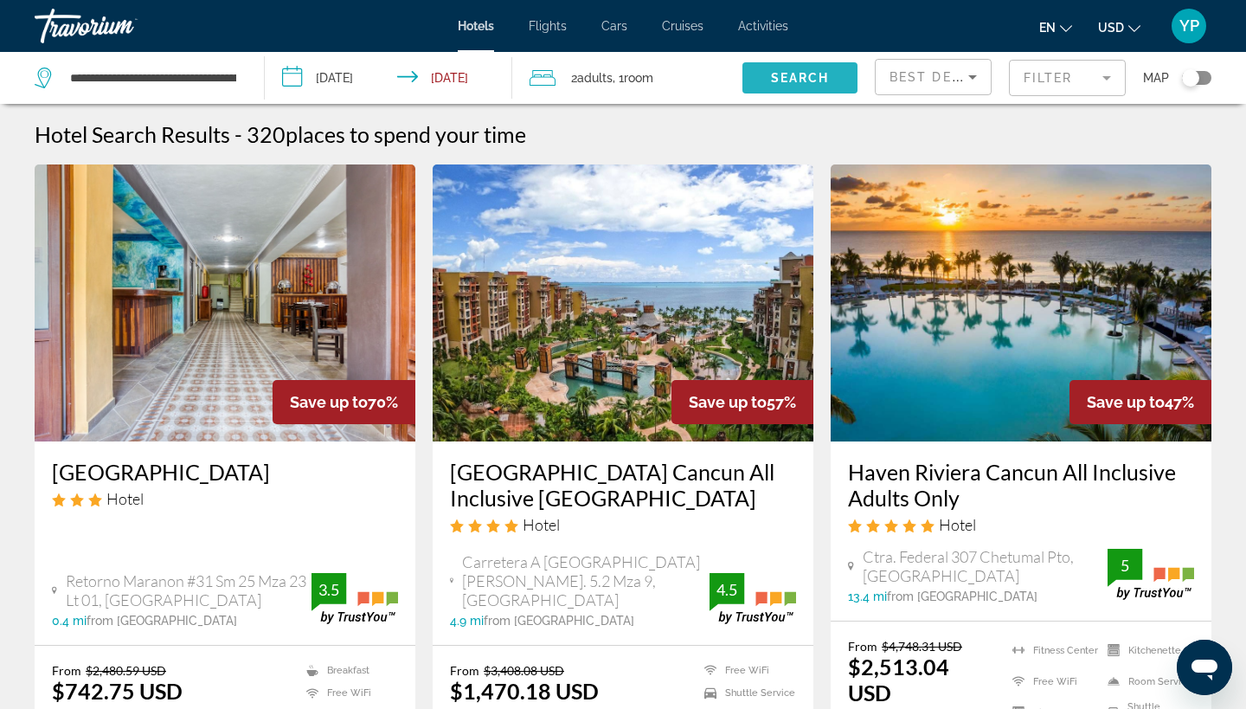
click at [783, 73] on span "Search" at bounding box center [800, 78] width 59 height 14
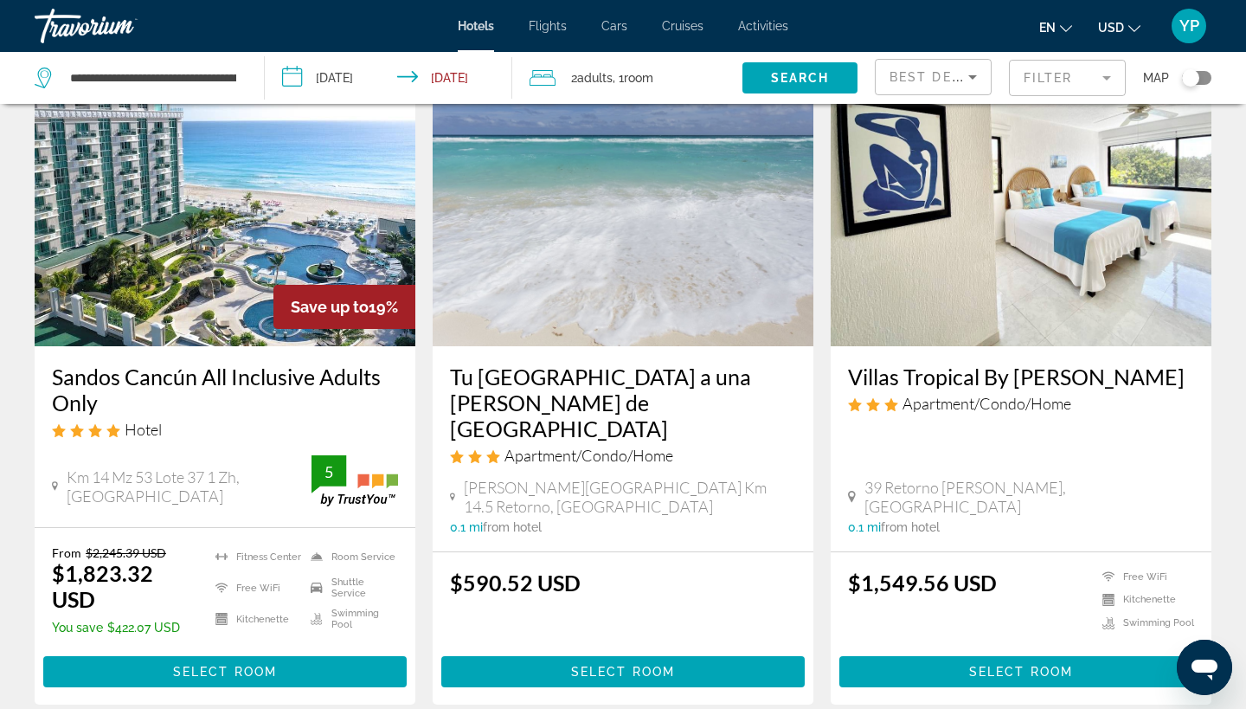
scroll to position [96, 0]
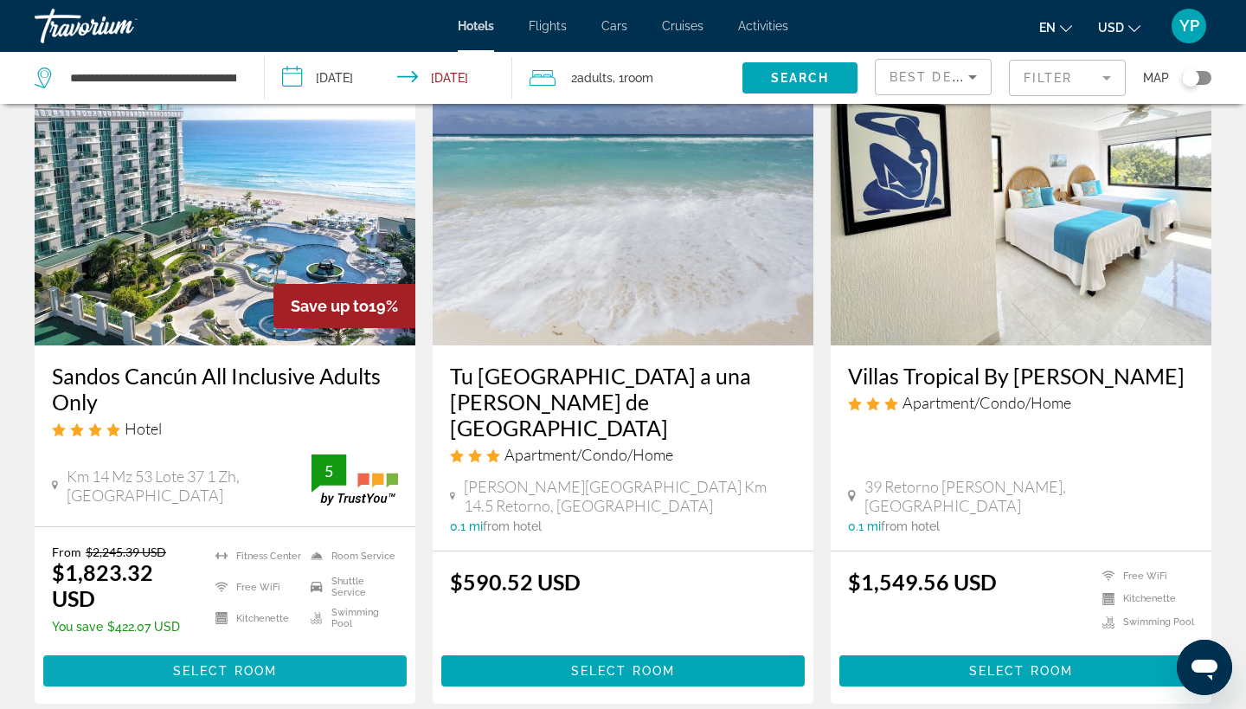
click at [237, 670] on span "Select Room" at bounding box center [225, 671] width 104 height 14
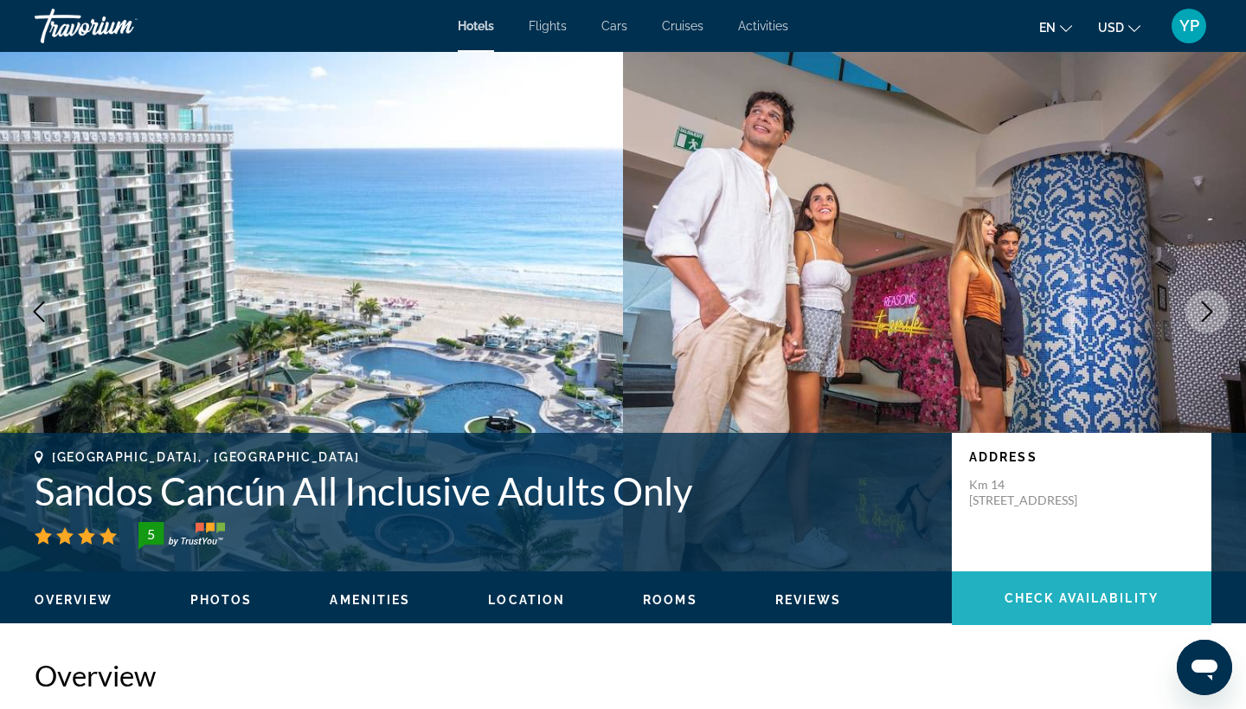
click at [1053, 596] on span "Check Availability" at bounding box center [1081, 598] width 154 height 14
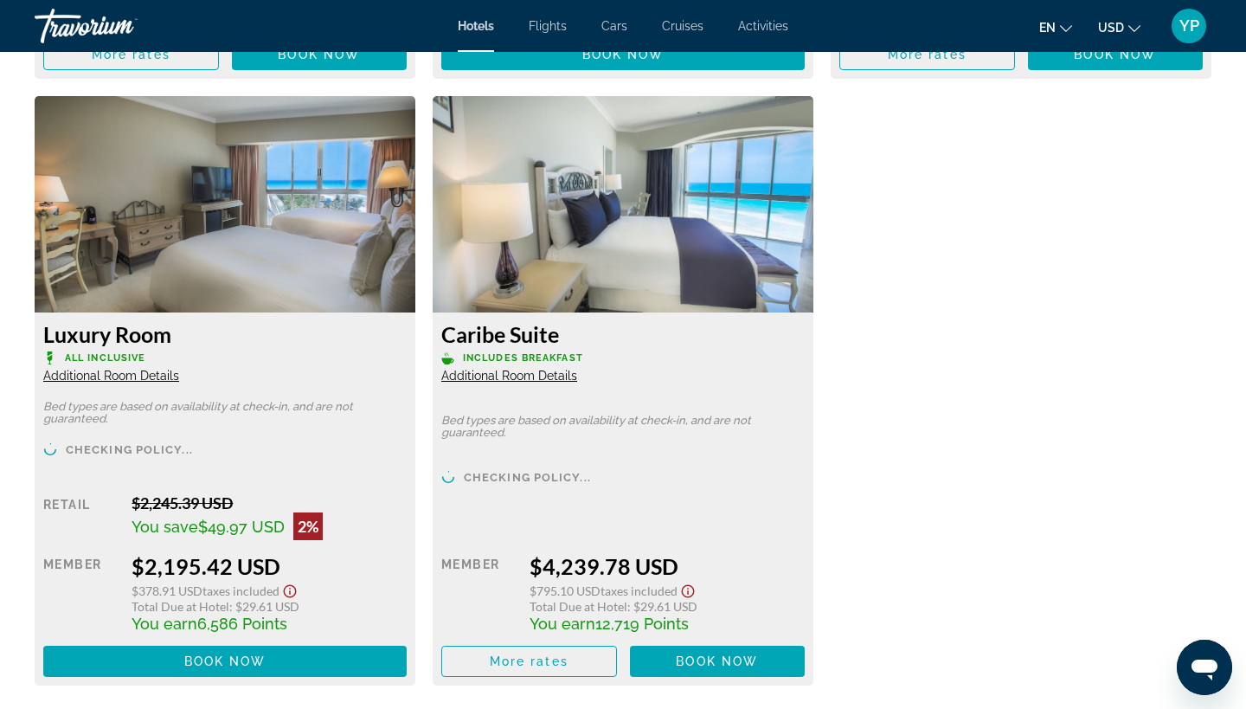
scroll to position [4200, 0]
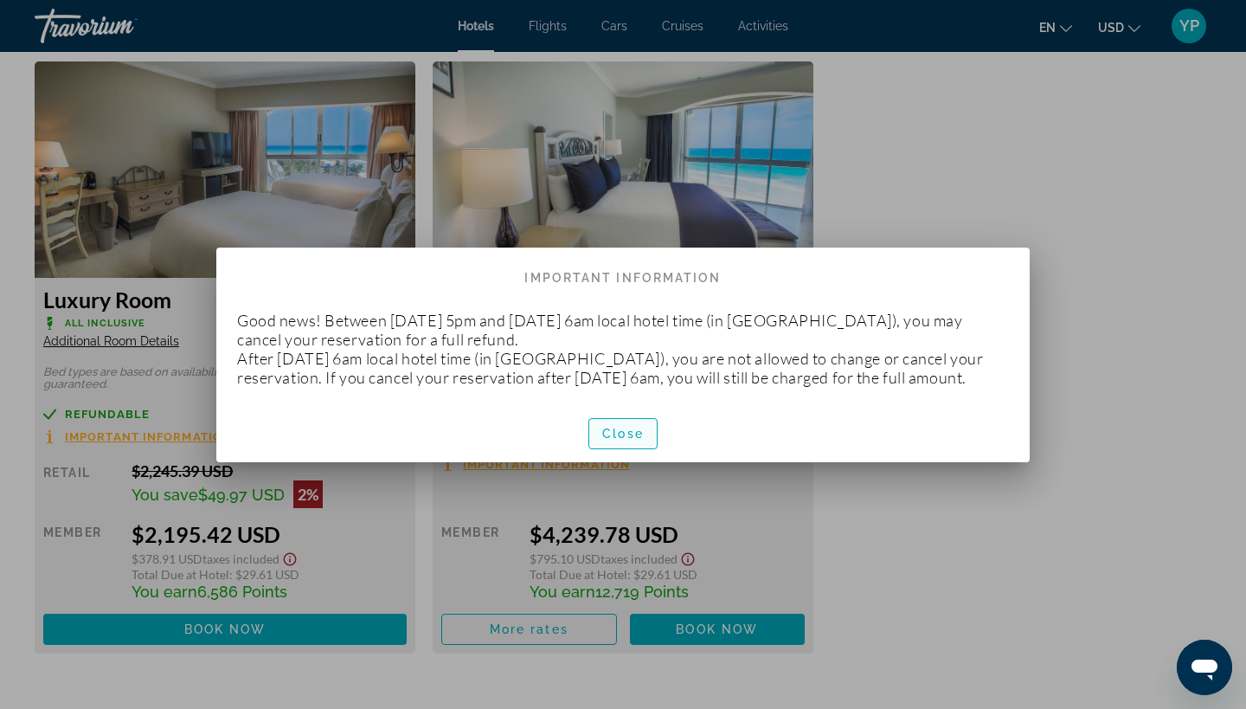
click at [611, 440] on span "Close" at bounding box center [623, 434] width 42 height 14
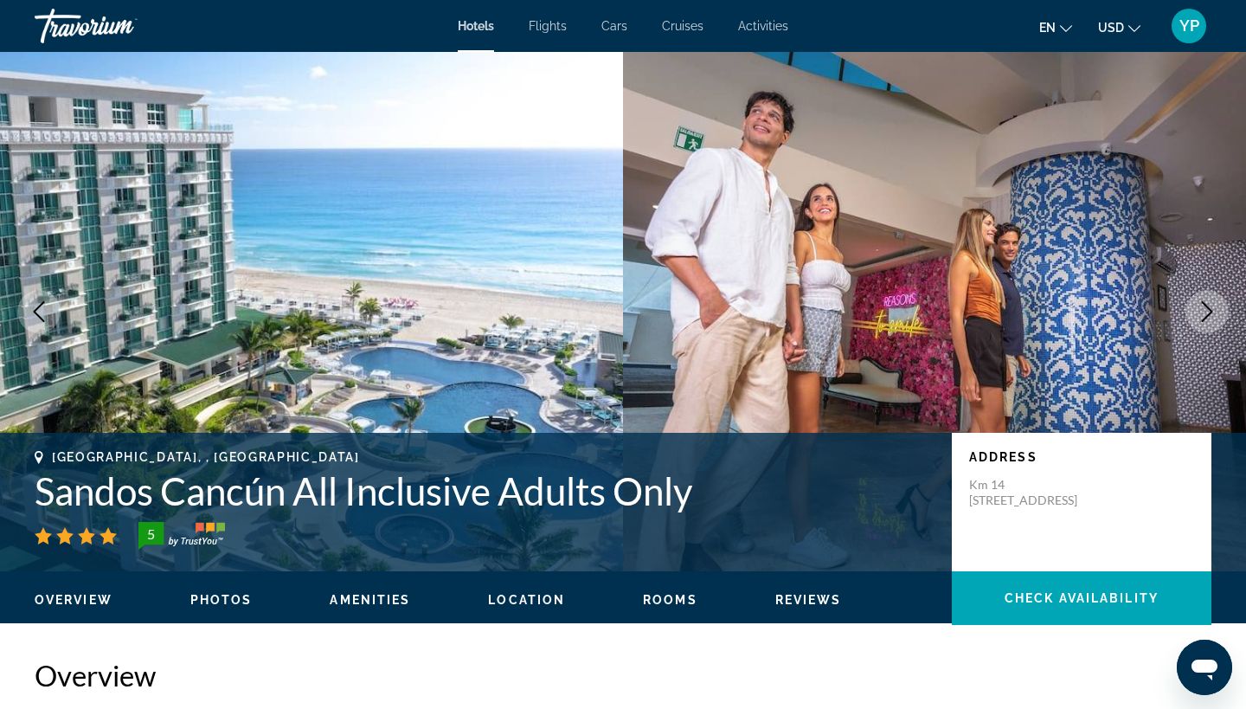
scroll to position [4200, 0]
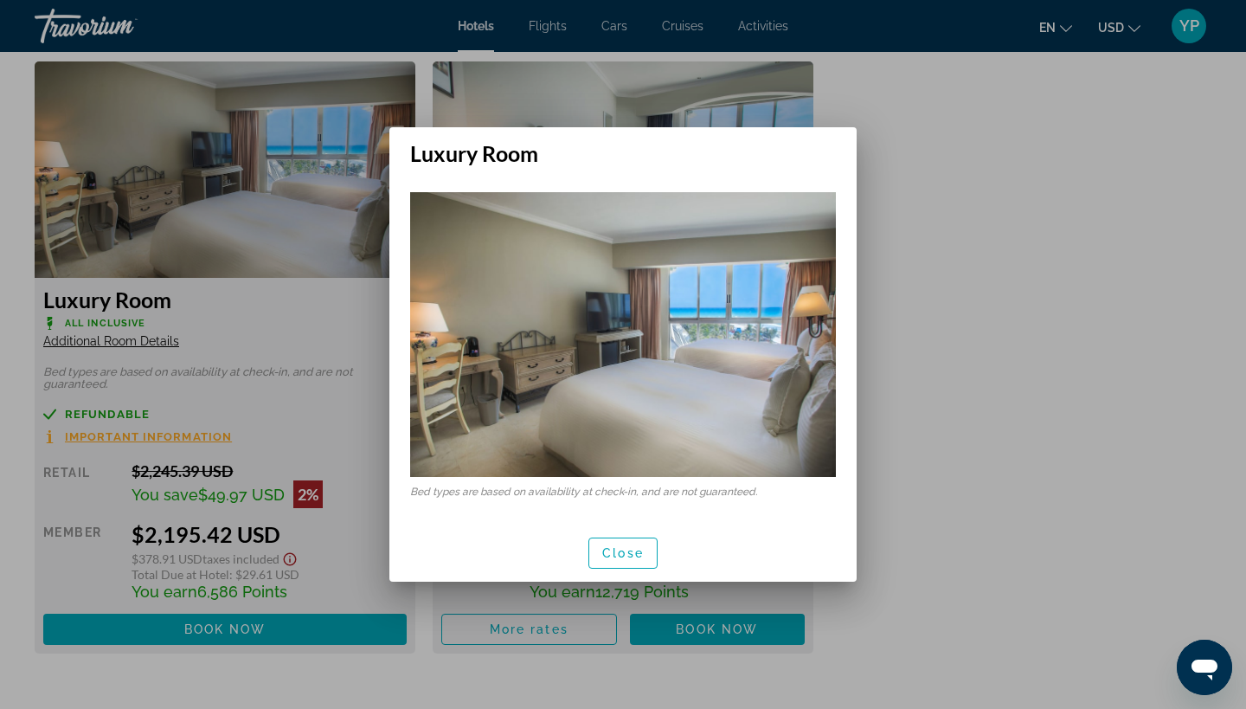
click at [977, 165] on div at bounding box center [623, 354] width 1246 height 709
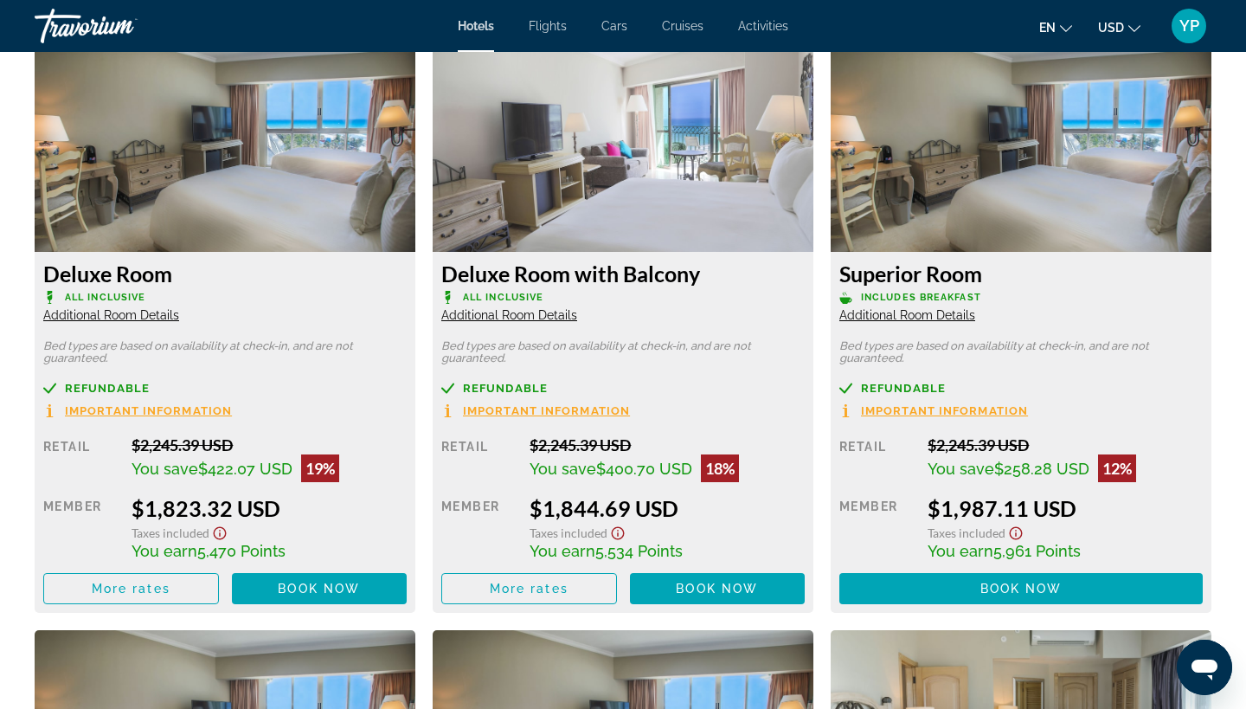
scroll to position [2362, 0]
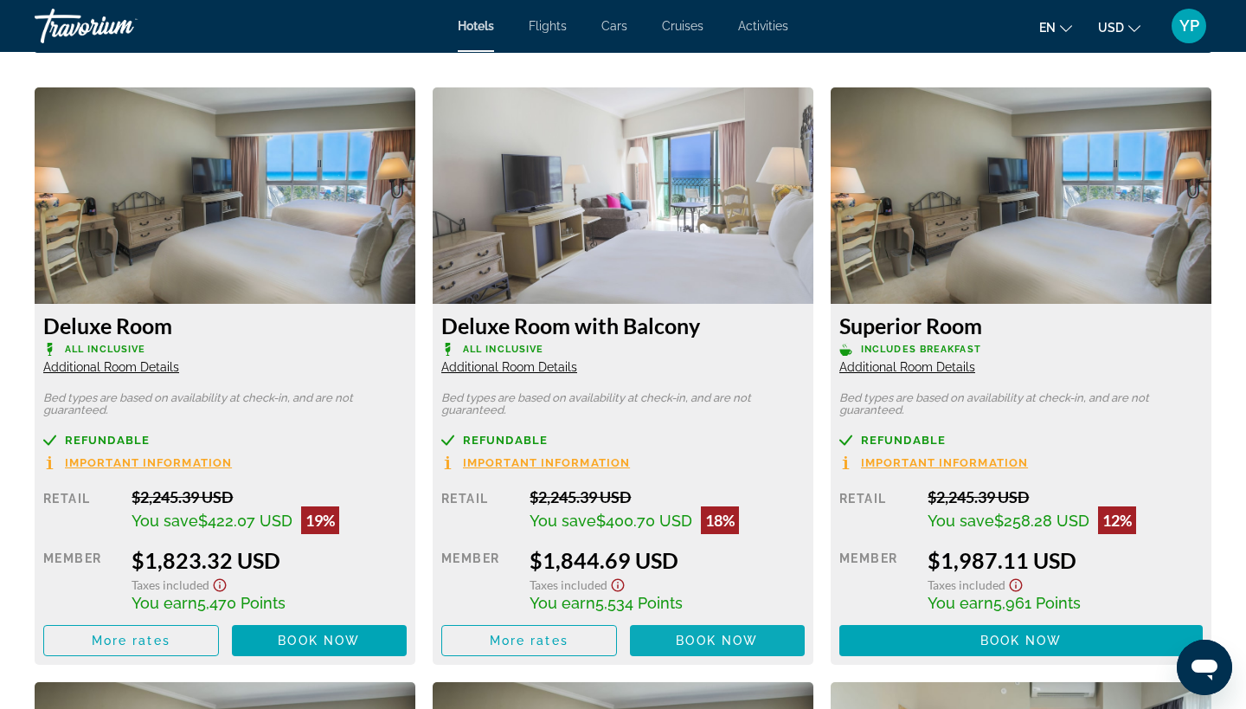
click at [360, 640] on span "Book now" at bounding box center [319, 640] width 82 height 14
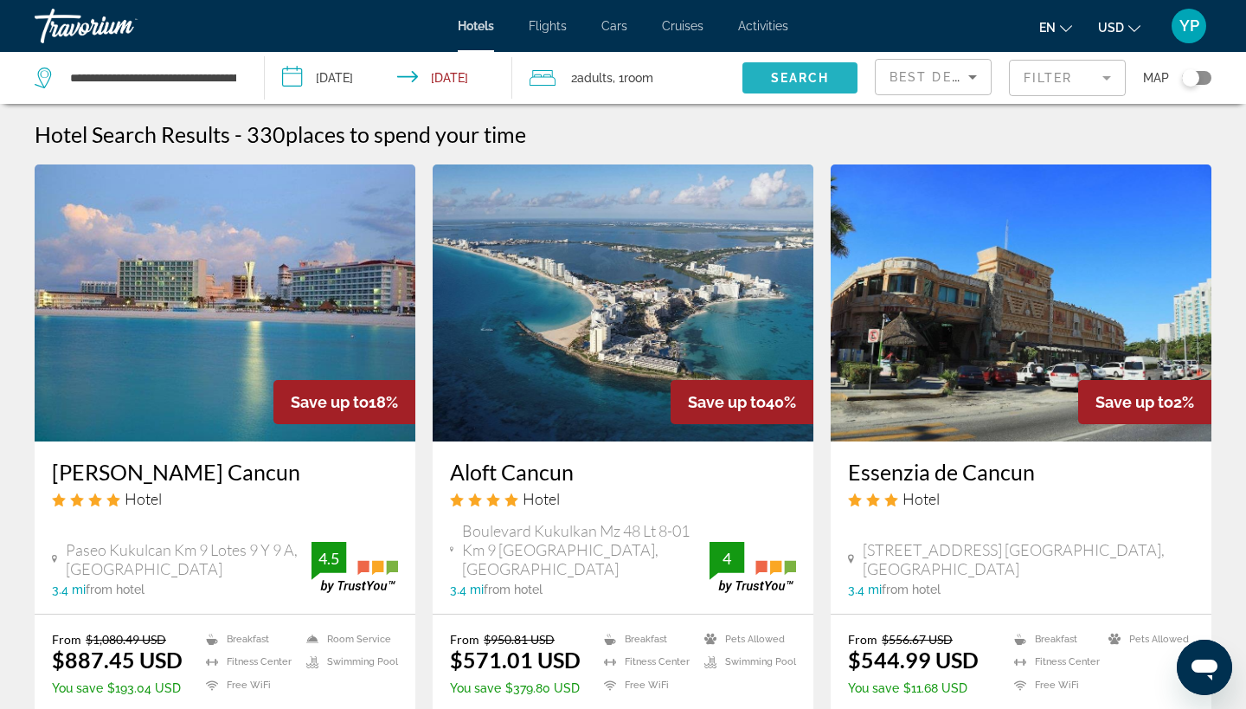
click at [790, 85] on span "Search widget" at bounding box center [799, 78] width 115 height 42
click at [802, 74] on span "Search" at bounding box center [800, 78] width 59 height 14
click at [776, 67] on span "Search widget" at bounding box center [799, 78] width 115 height 42
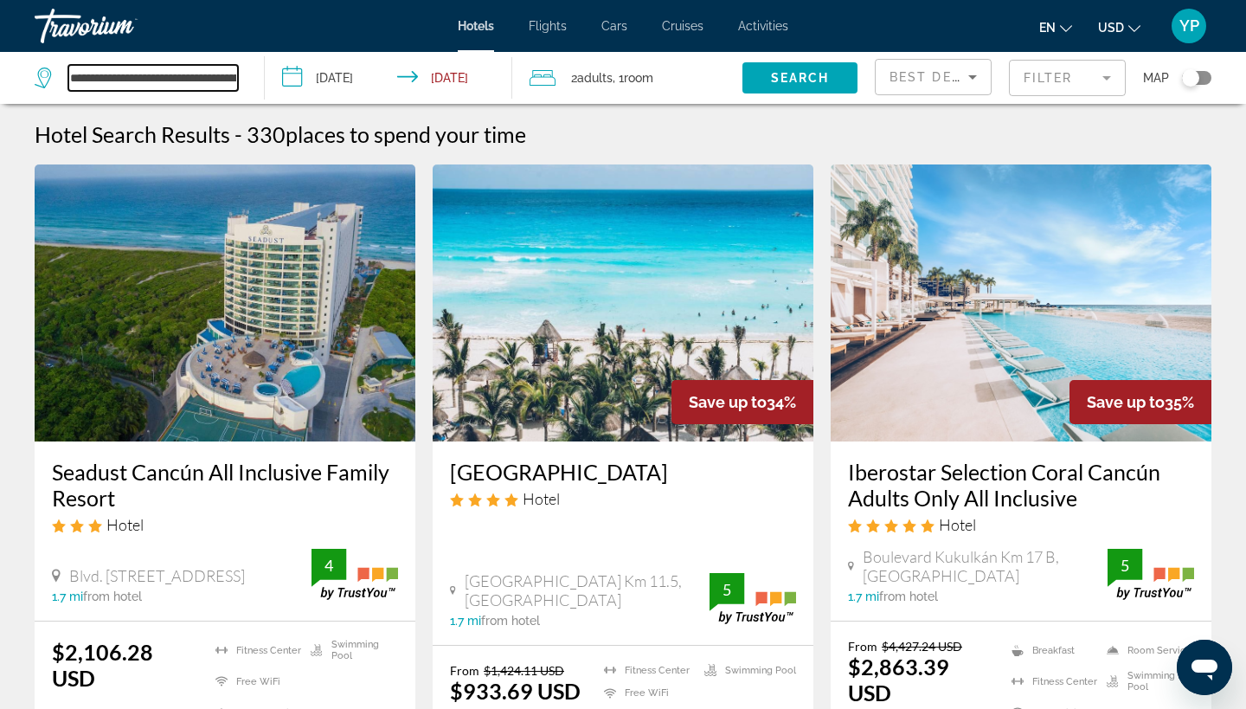
click at [232, 67] on input "**********" at bounding box center [153, 78] width 170 height 26
click at [296, 77] on input "**********" at bounding box center [392, 80] width 254 height 57
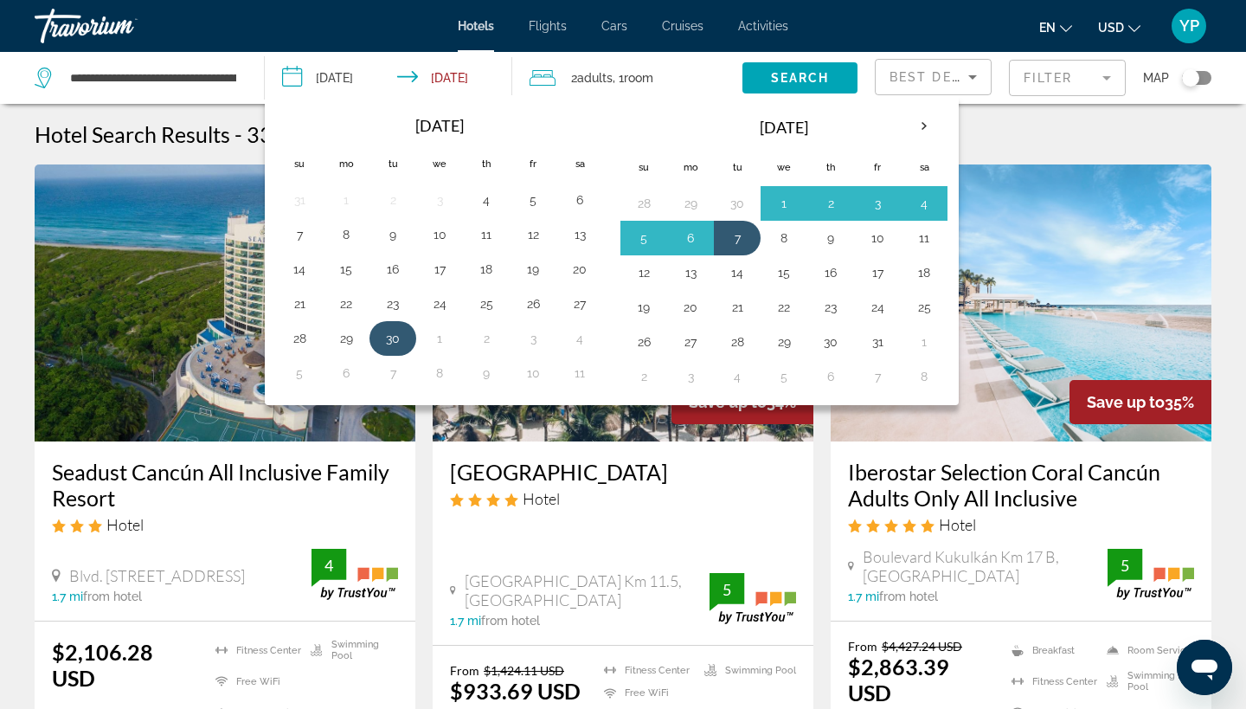
click at [400, 332] on button "30" at bounding box center [393, 338] width 28 height 24
click at [395, 369] on button "7" at bounding box center [393, 373] width 28 height 24
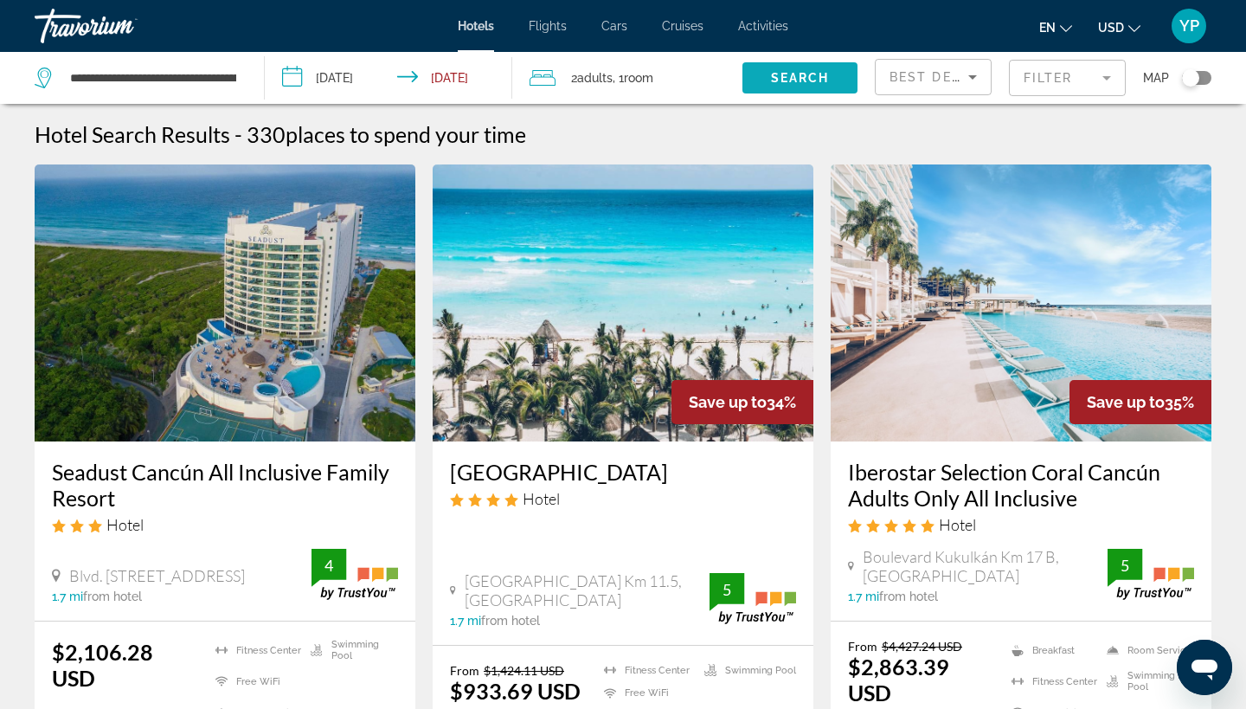
click at [800, 77] on span "Search" at bounding box center [800, 78] width 59 height 14
